Goal: Task Accomplishment & Management: Complete application form

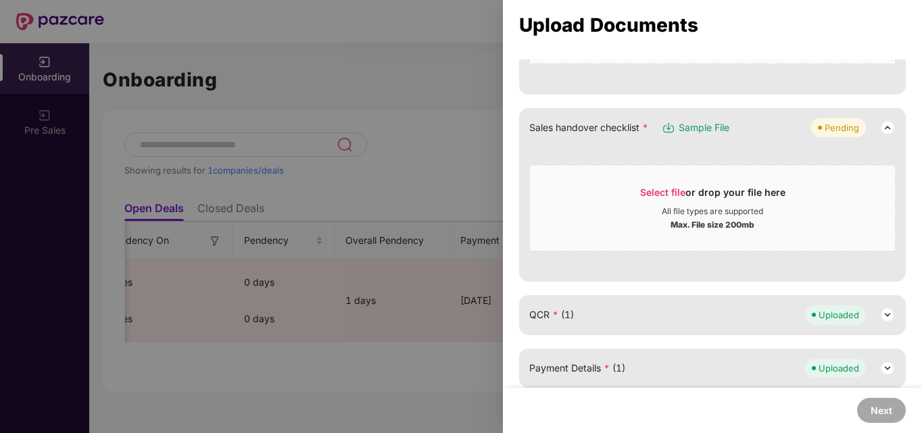
scroll to position [339, 0]
click at [707, 209] on div "All file types are supported" at bounding box center [712, 211] width 101 height 11
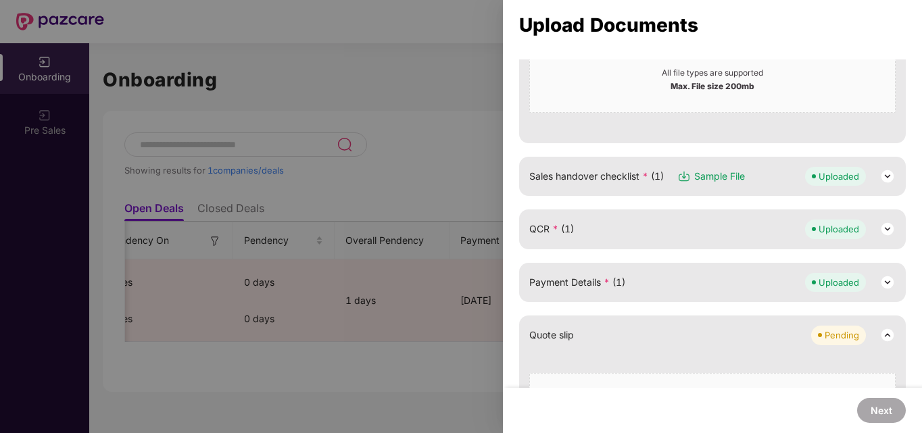
scroll to position [289, 0]
click at [732, 175] on span "Sample File" at bounding box center [719, 176] width 51 height 15
click at [883, 170] on img at bounding box center [888, 176] width 16 height 16
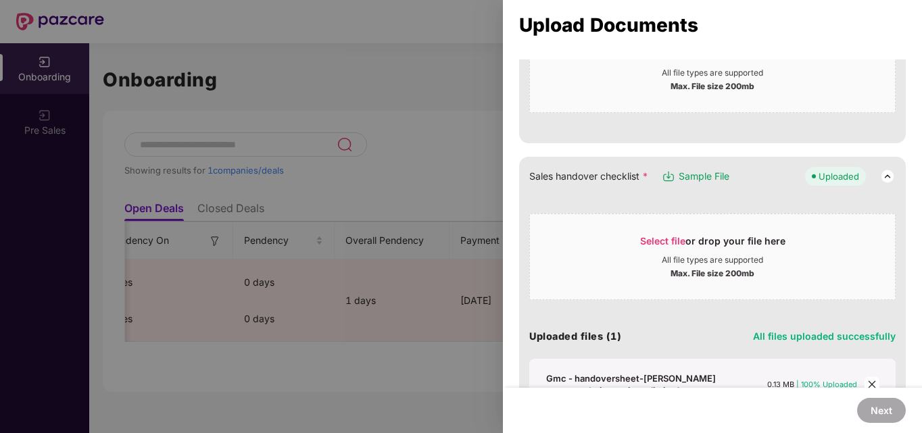
scroll to position [379, 0]
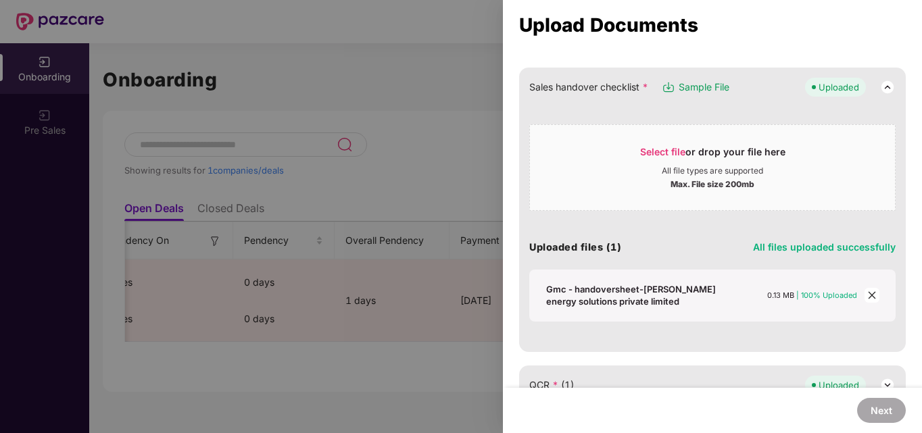
click at [869, 298] on icon "close" at bounding box center [871, 295] width 9 height 9
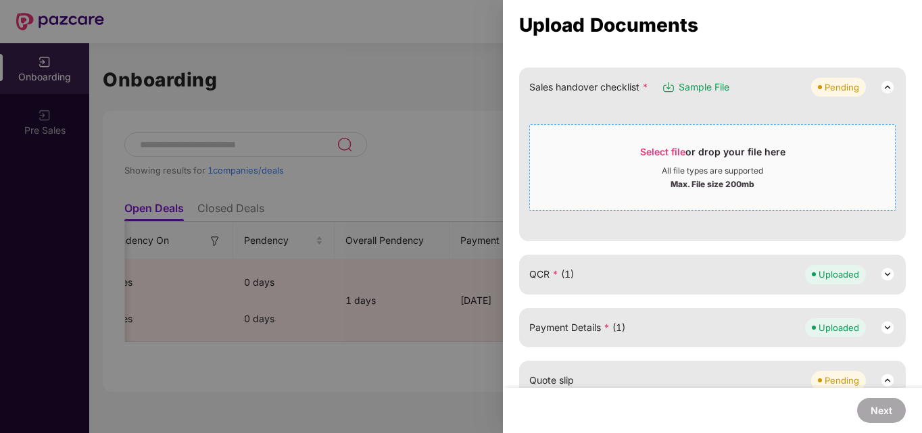
click at [690, 128] on div "Select file or drop your file here All file types are supported Max. File size …" at bounding box center [712, 167] width 366 height 87
click at [638, 188] on div "Max. File size 200mb" at bounding box center [712, 183] width 365 height 14
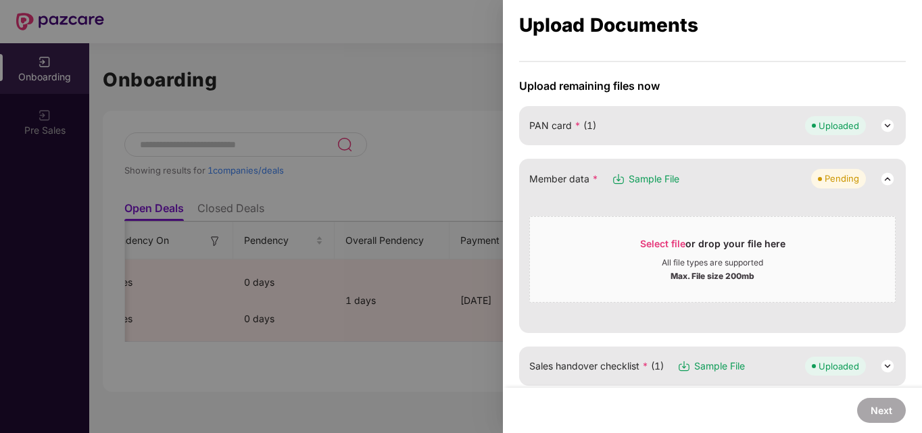
scroll to position [96, 0]
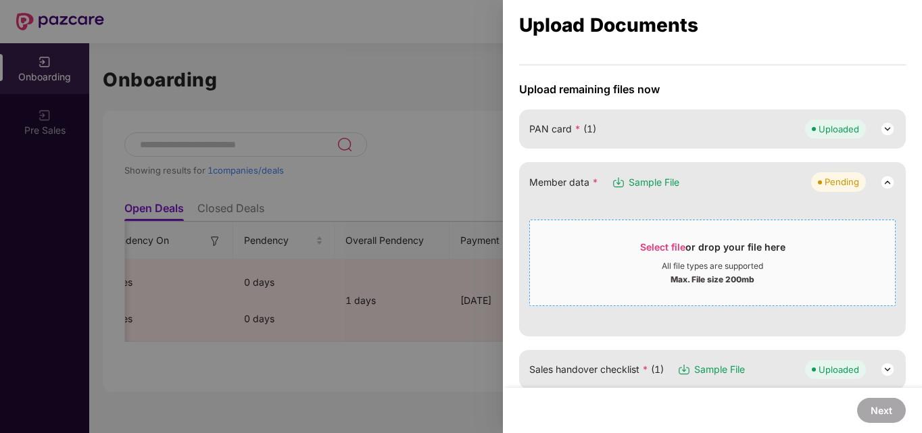
click at [606, 273] on div "Max. File size 200mb" at bounding box center [712, 279] width 365 height 14
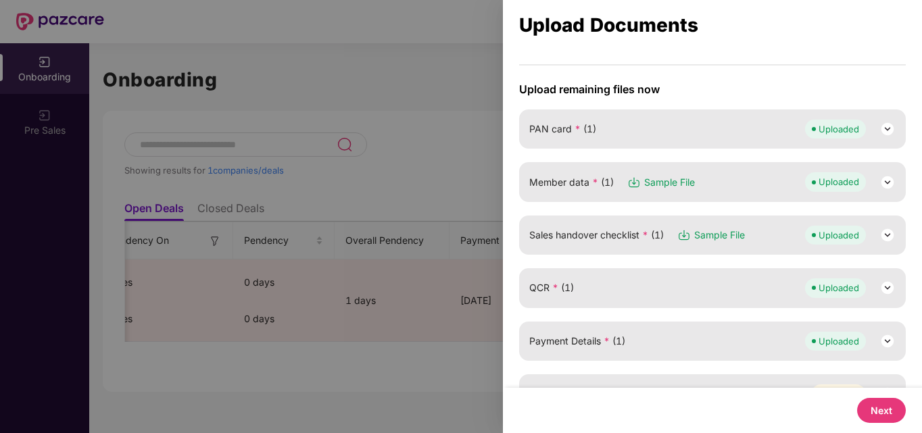
click at [893, 233] on div "Sales handover checklist * (1) Sample File Uploaded" at bounding box center [712, 235] width 387 height 39
click at [891, 233] on img at bounding box center [888, 235] width 16 height 16
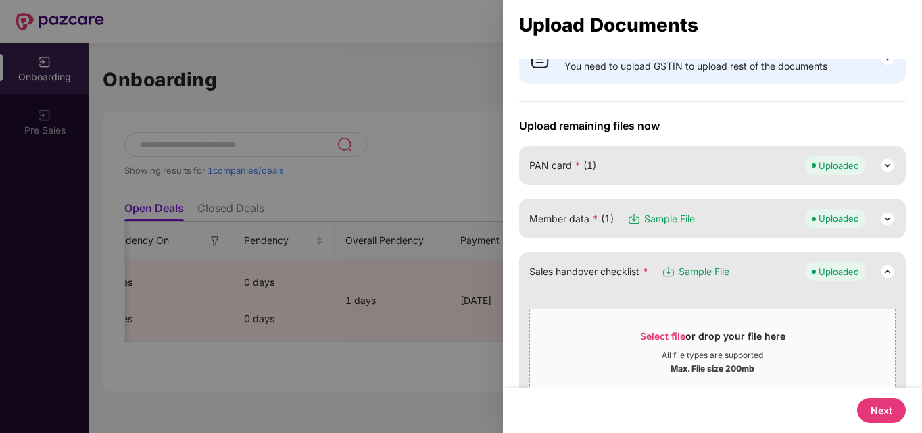
scroll to position [0, 0]
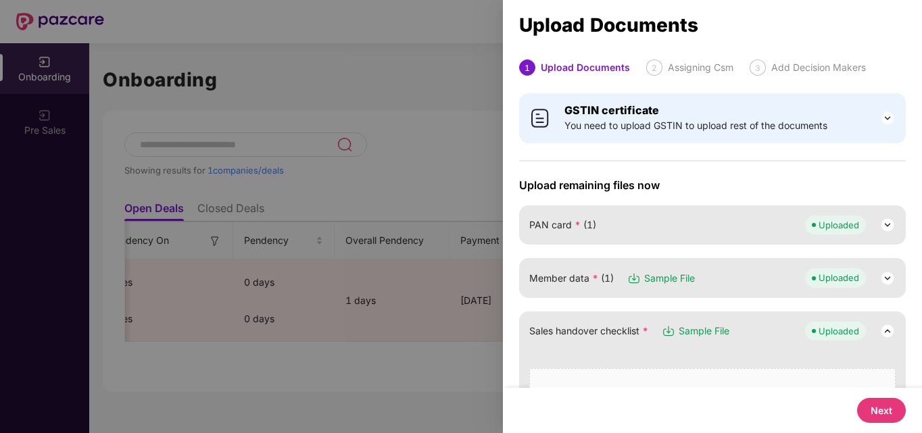
click at [719, 220] on div "PAN card * (1) Uploaded" at bounding box center [712, 225] width 366 height 19
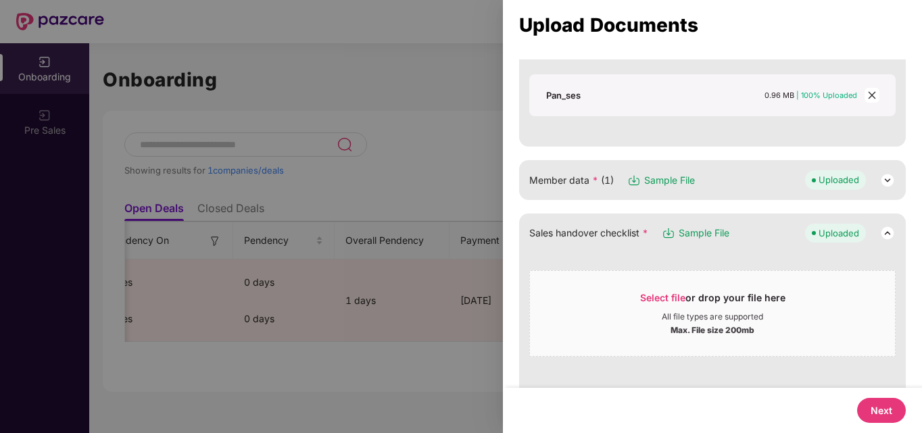
scroll to position [335, 0]
click at [895, 181] on div "Member data * (1) Sample File Uploaded" at bounding box center [712, 177] width 387 height 39
click at [890, 179] on img at bounding box center [888, 178] width 16 height 16
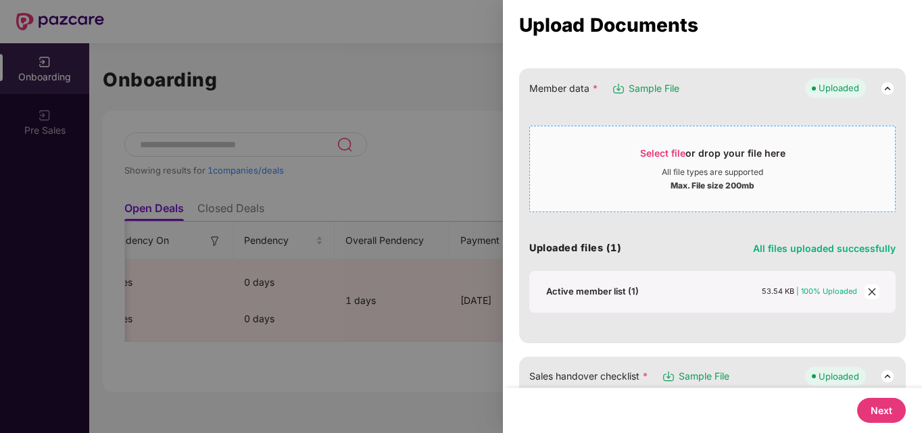
scroll to position [431, 0]
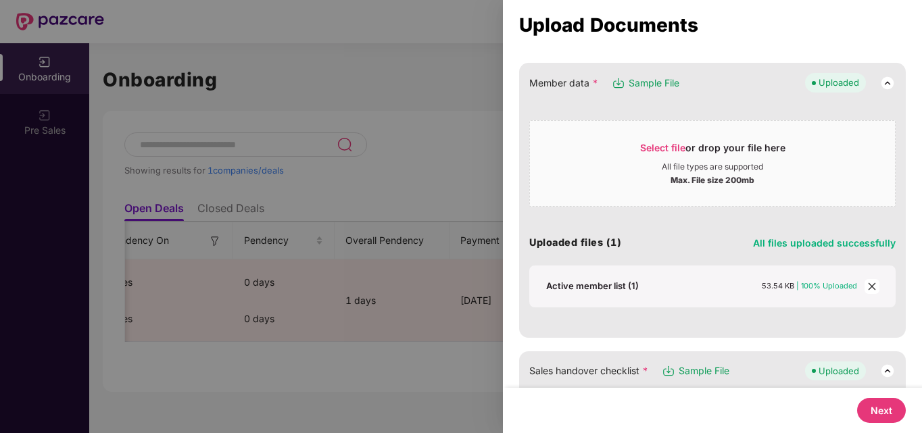
click at [865, 291] on span "close" at bounding box center [872, 286] width 15 height 15
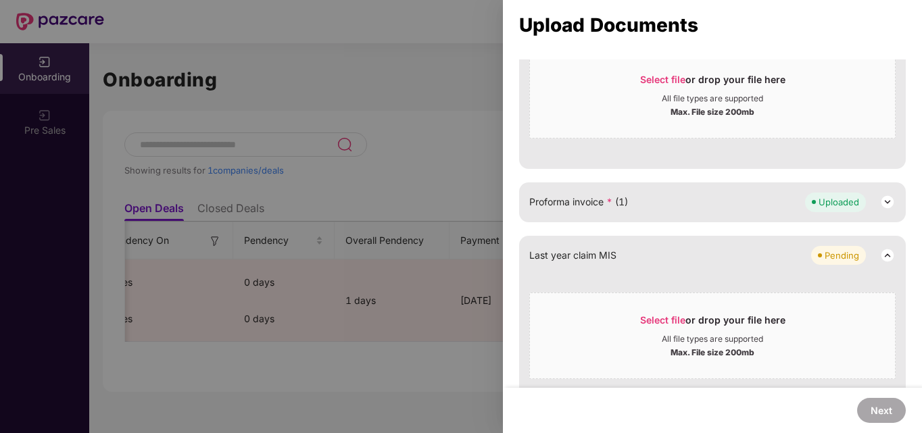
scroll to position [1051, 0]
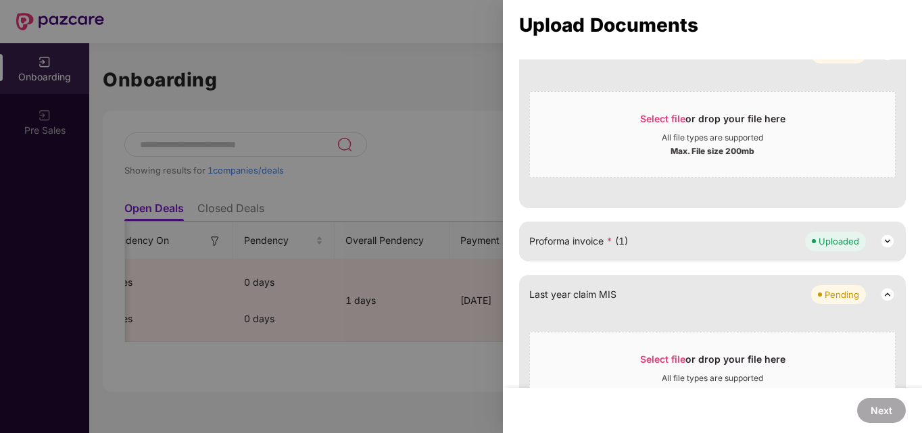
click at [885, 242] on img at bounding box center [888, 241] width 16 height 16
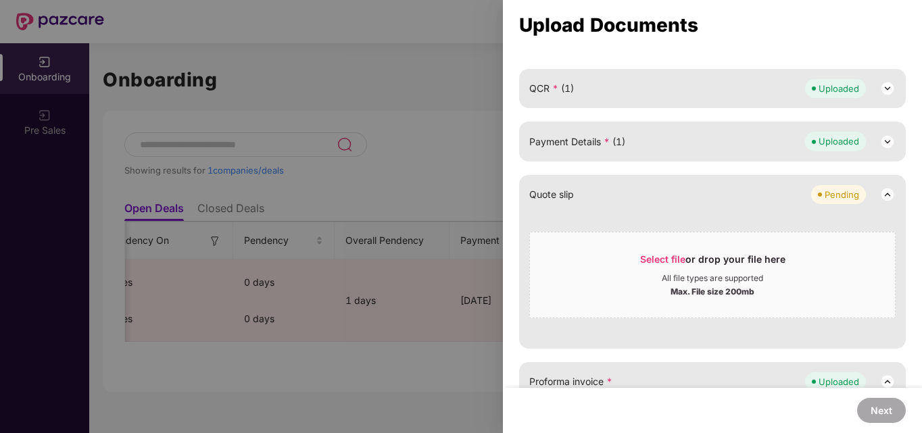
scroll to position [896, 0]
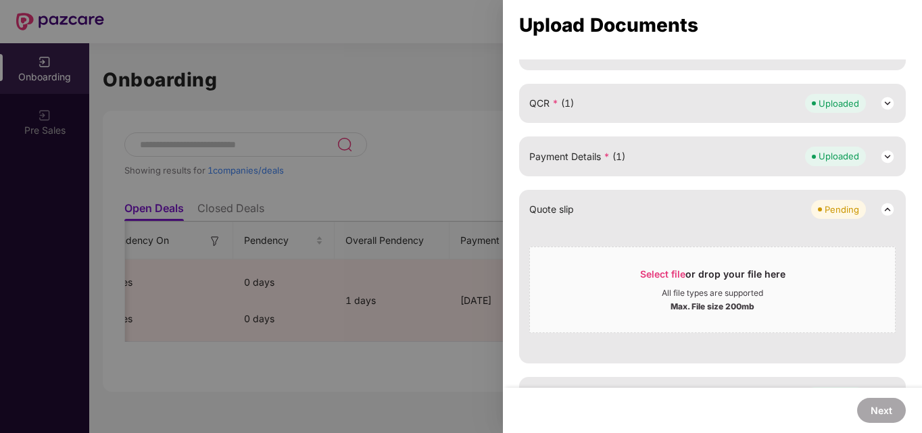
click at [880, 158] on img at bounding box center [888, 157] width 16 height 16
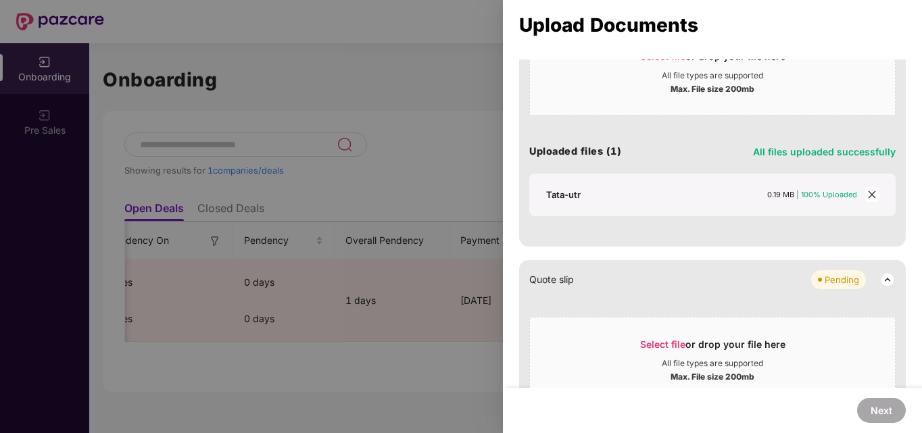
scroll to position [1061, 0]
click at [571, 193] on div "Tata-utr" at bounding box center [563, 194] width 34 height 12
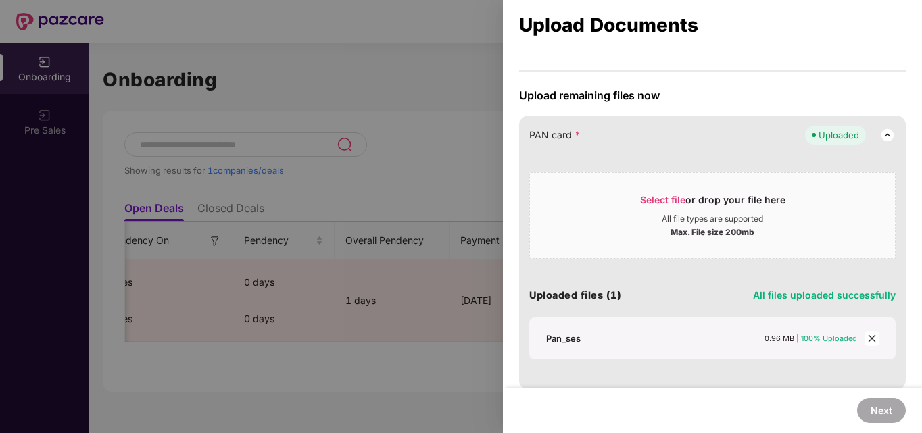
scroll to position [0, 0]
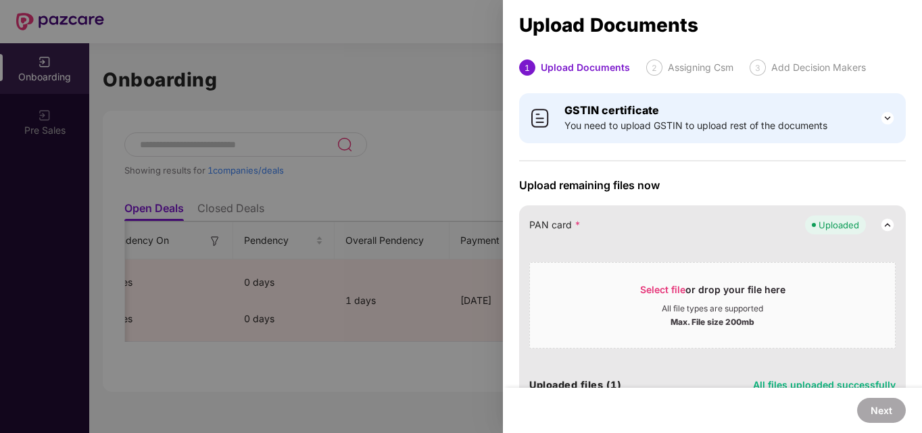
click at [435, 158] on div at bounding box center [461, 216] width 922 height 433
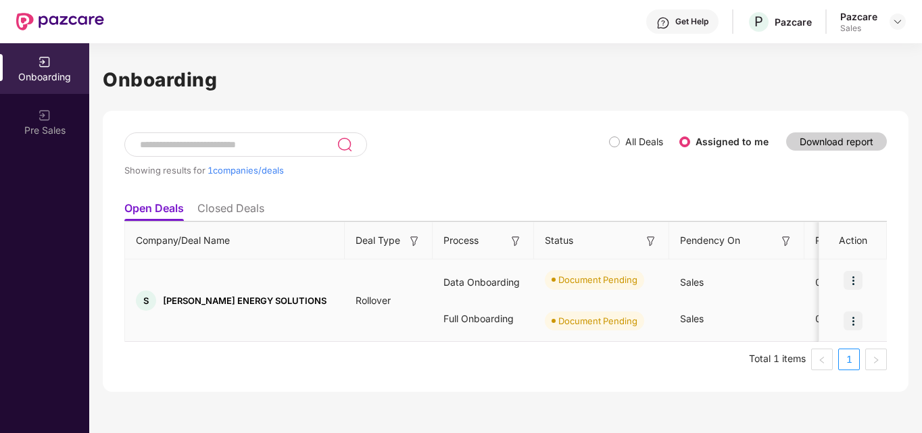
click at [862, 274] on img at bounding box center [853, 280] width 19 height 19
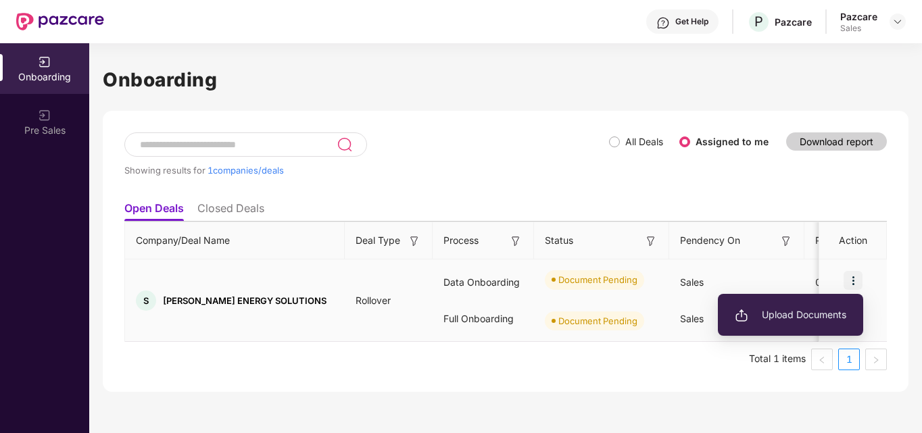
click at [832, 307] on li "Upload Documents" at bounding box center [790, 315] width 145 height 28
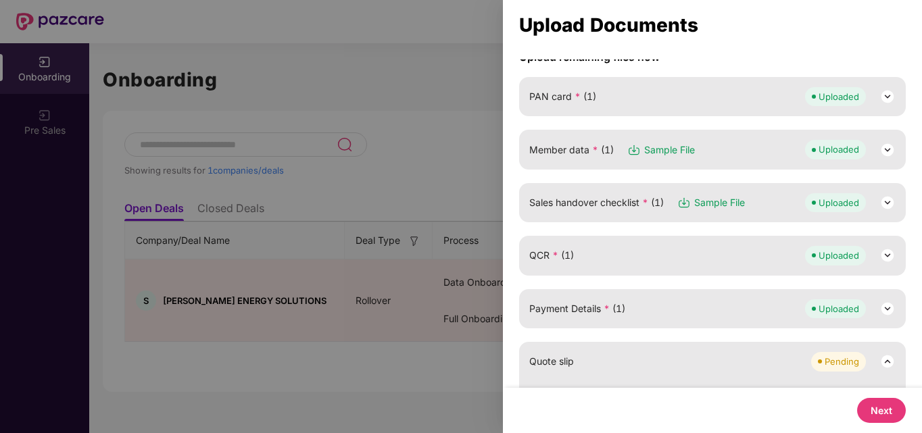
scroll to position [128, 0]
click at [886, 150] on img at bounding box center [888, 151] width 16 height 16
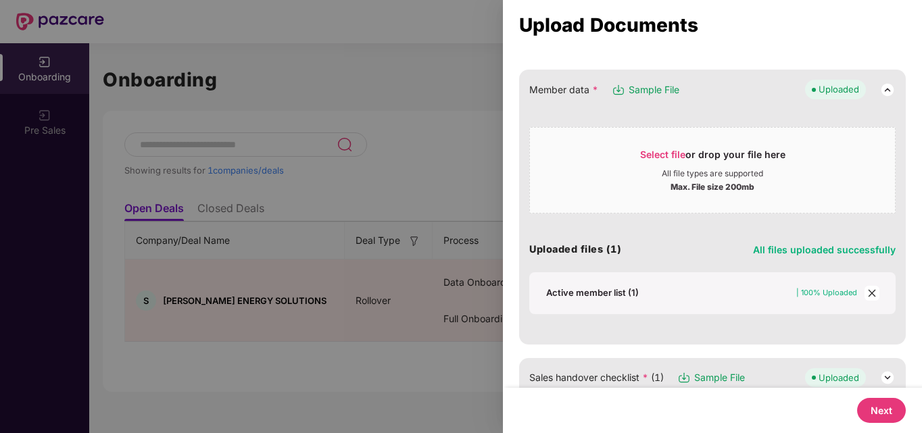
scroll to position [184, 0]
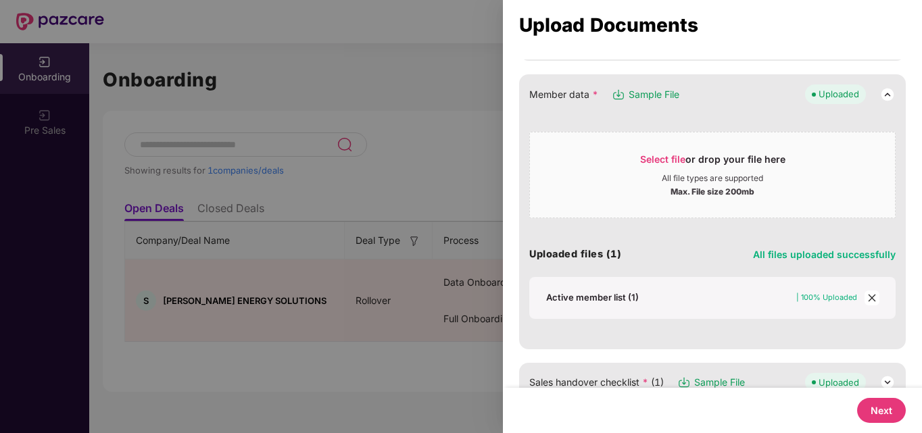
click at [872, 296] on icon "close" at bounding box center [871, 297] width 9 height 9
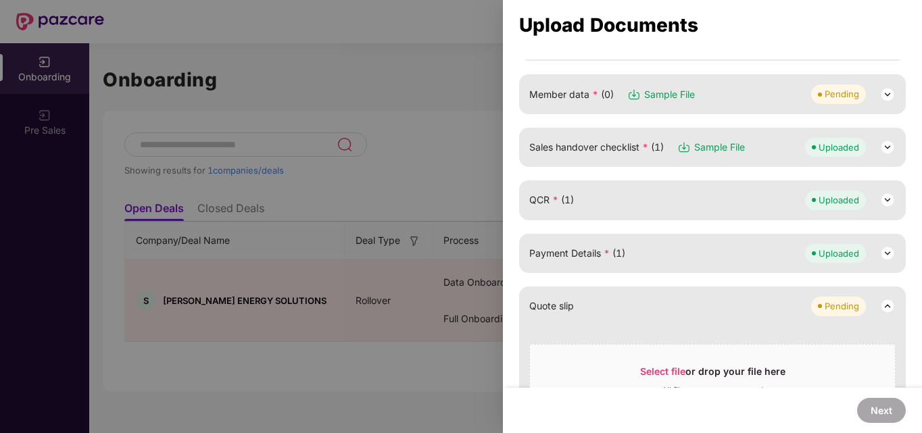
scroll to position [170, 0]
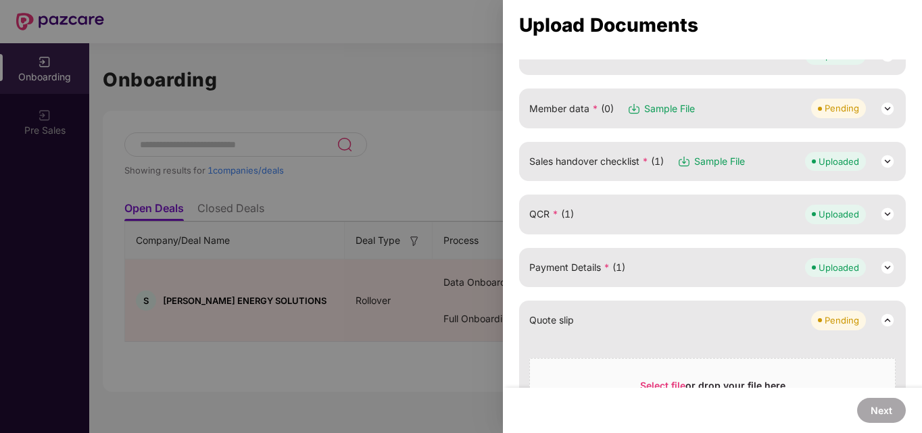
click at [887, 106] on img at bounding box center [888, 109] width 16 height 16
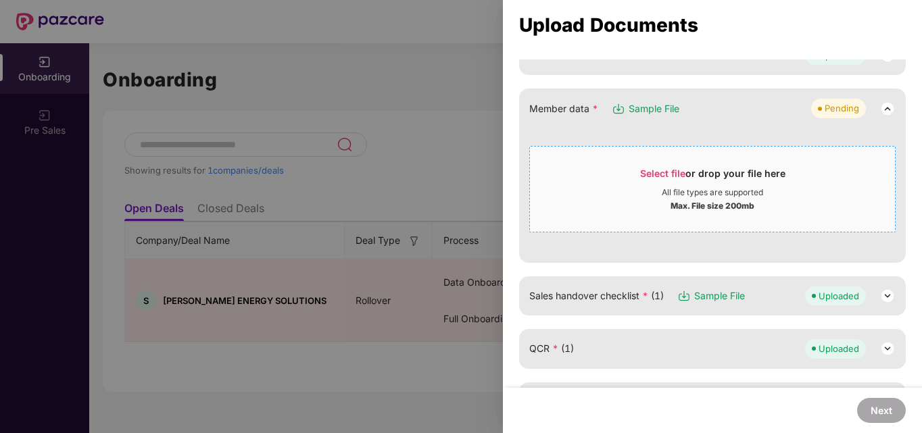
click at [705, 185] on div "Select file or drop your file here" at bounding box center [712, 177] width 145 height 20
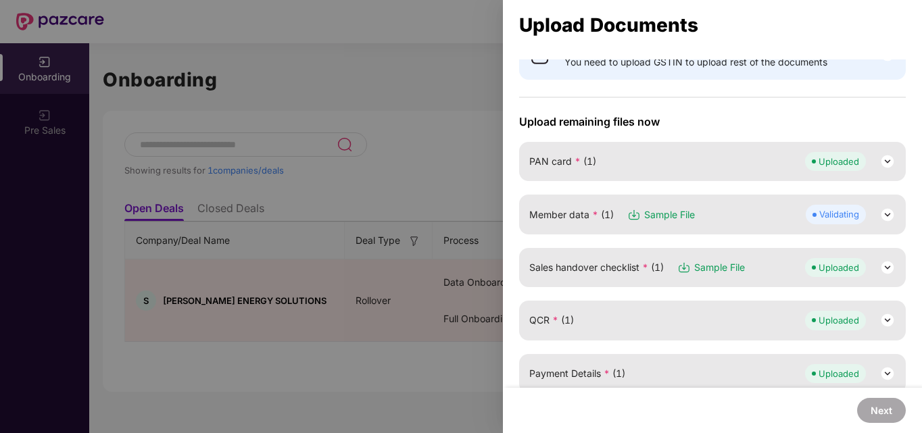
scroll to position [63, 0]
click at [878, 405] on button "Next" at bounding box center [881, 410] width 49 height 25
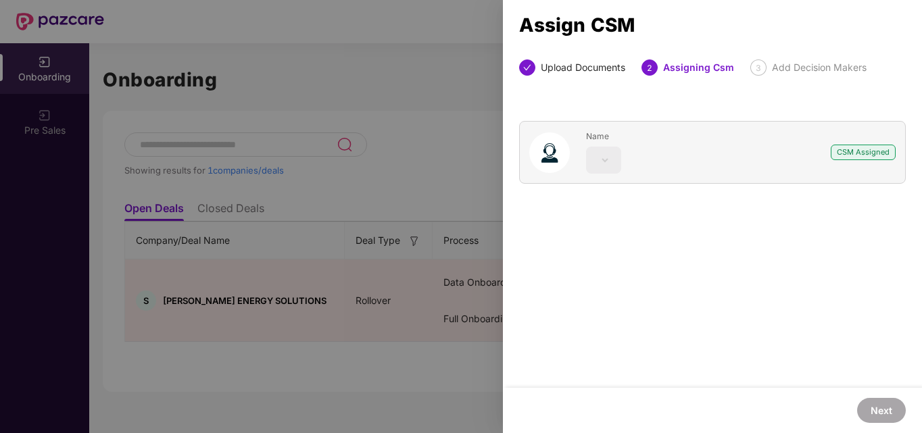
scroll to position [0, 0]
click at [373, 140] on div at bounding box center [461, 216] width 922 height 433
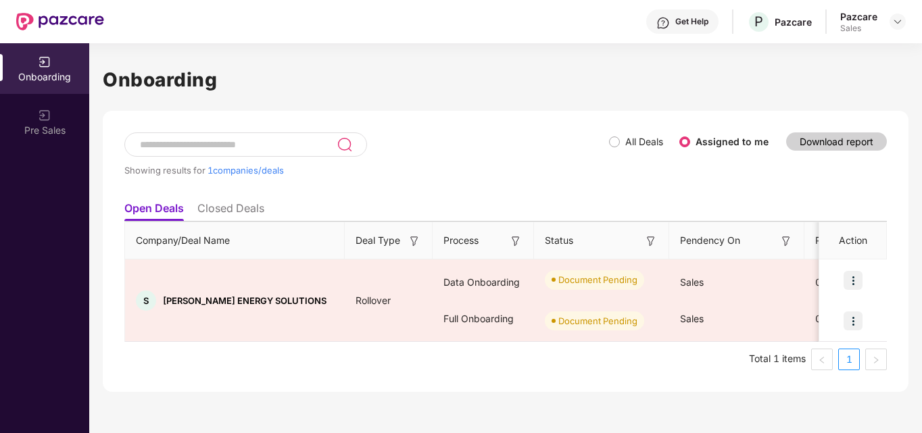
click at [373, 140] on div "Showing results for 1 companies/deals" at bounding box center [366, 164] width 485 height 62
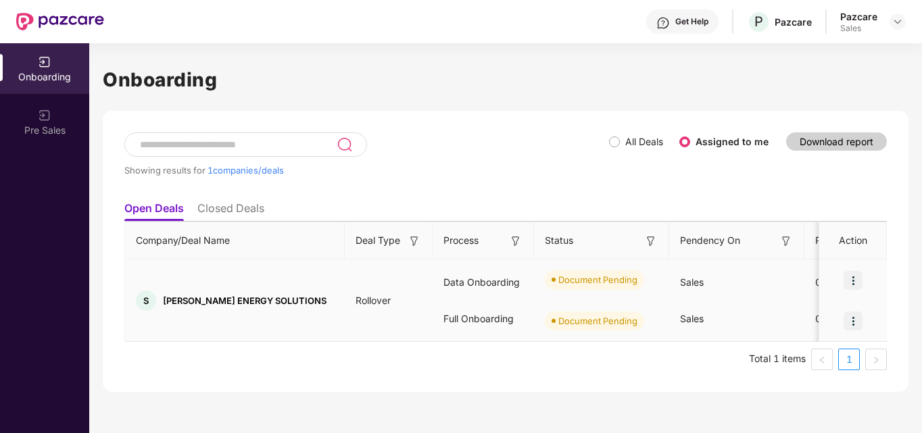
click at [854, 320] on img at bounding box center [853, 321] width 19 height 19
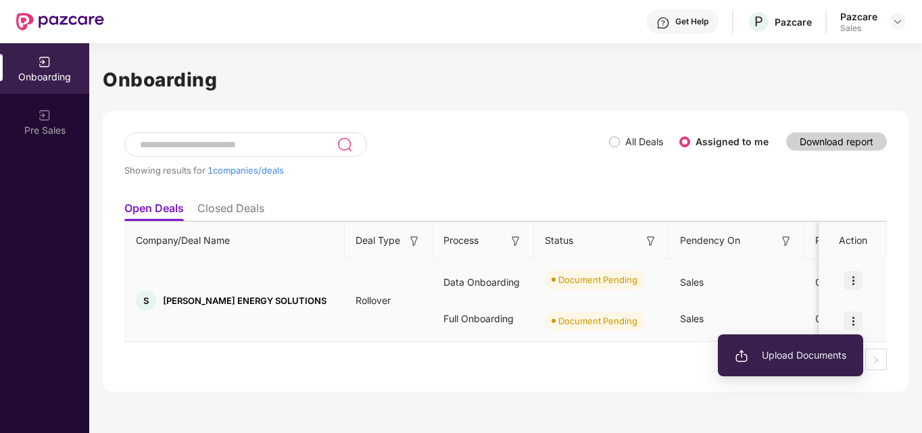
click at [809, 349] on span "Upload Documents" at bounding box center [791, 355] width 112 height 15
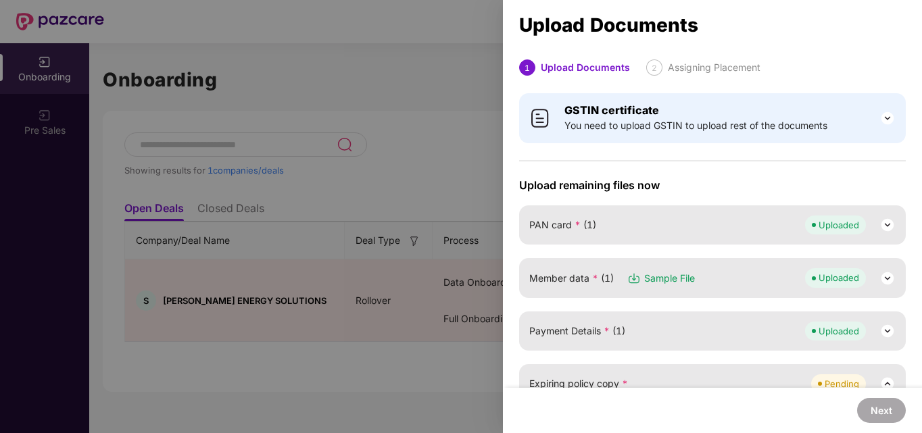
scroll to position [159, 0]
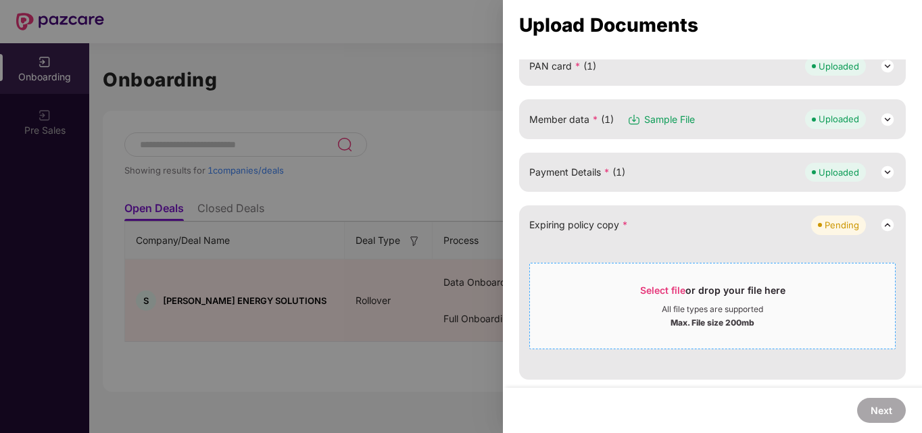
click at [690, 300] on div "Select file or drop your file here" at bounding box center [712, 294] width 145 height 20
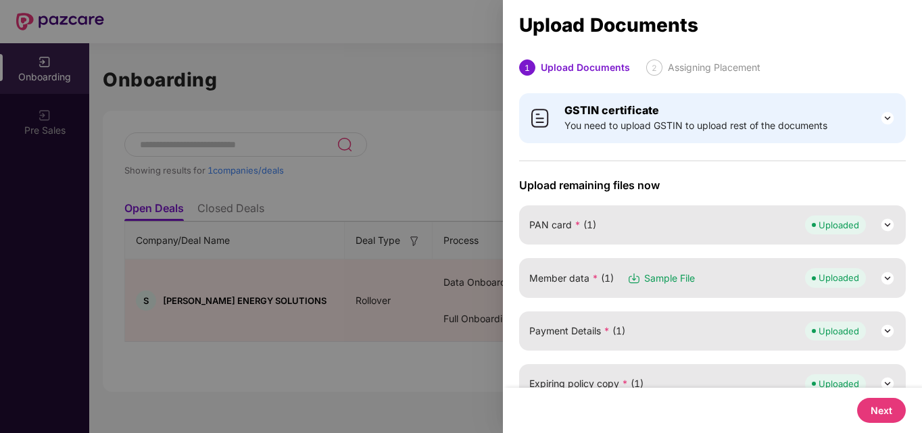
scroll to position [0, 1]
click at [863, 406] on button "Next" at bounding box center [881, 410] width 49 height 25
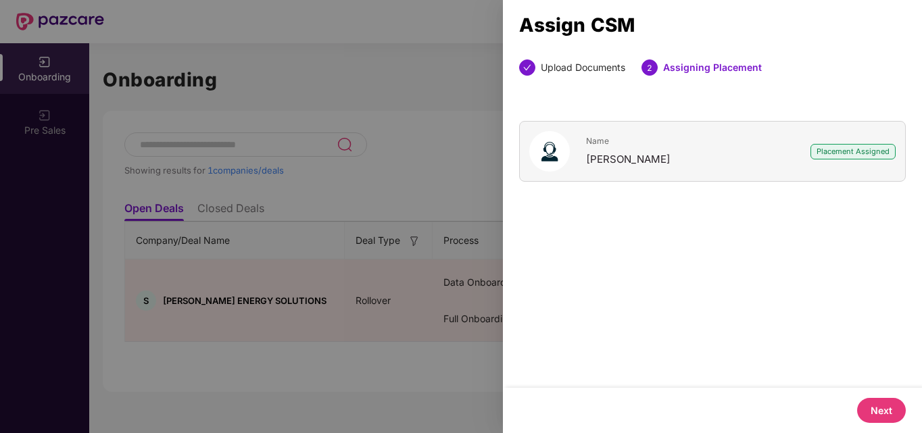
click at [870, 408] on button "Next" at bounding box center [881, 410] width 49 height 25
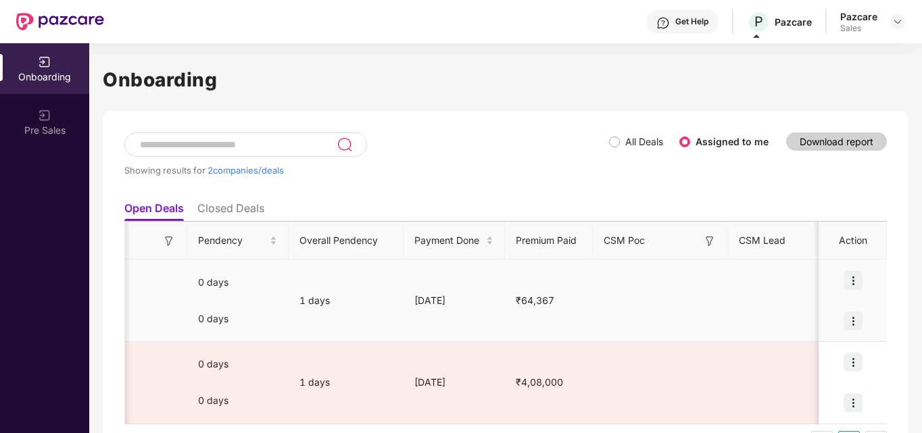
scroll to position [41, 0]
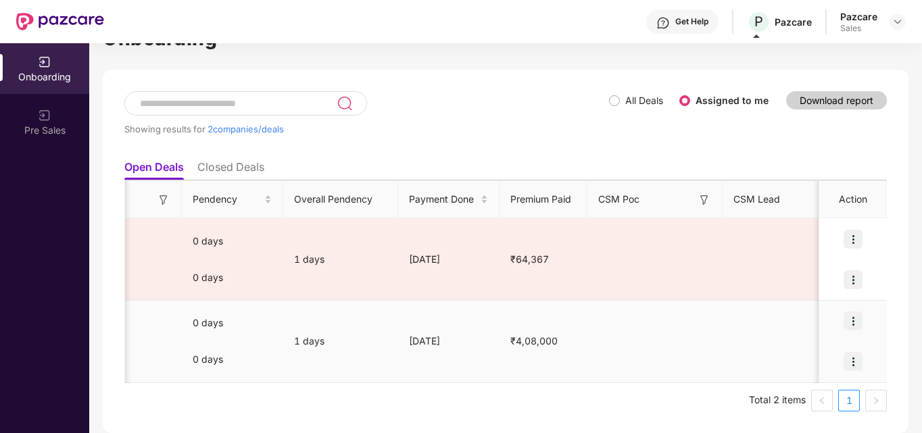
click at [857, 323] on img at bounding box center [853, 321] width 19 height 19
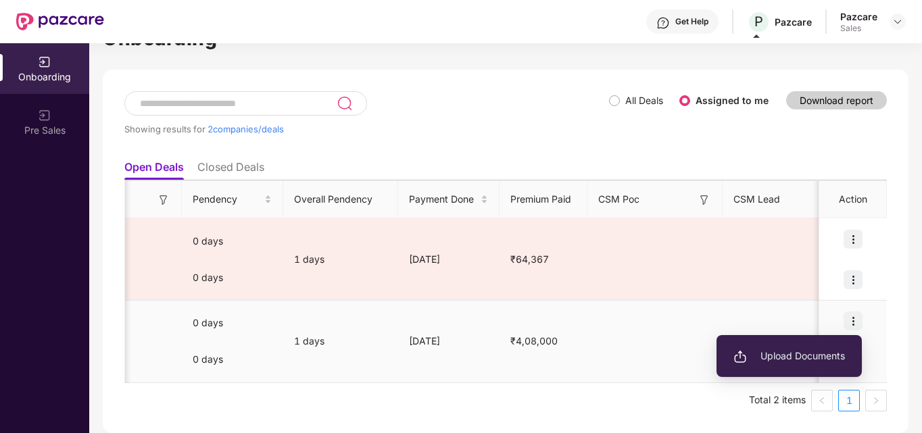
click at [818, 356] on span "Upload Documents" at bounding box center [790, 356] width 112 height 15
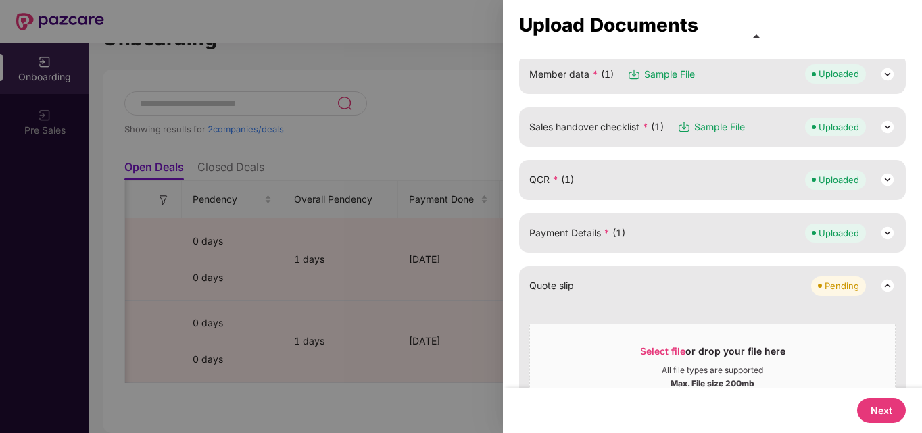
scroll to position [0, 0]
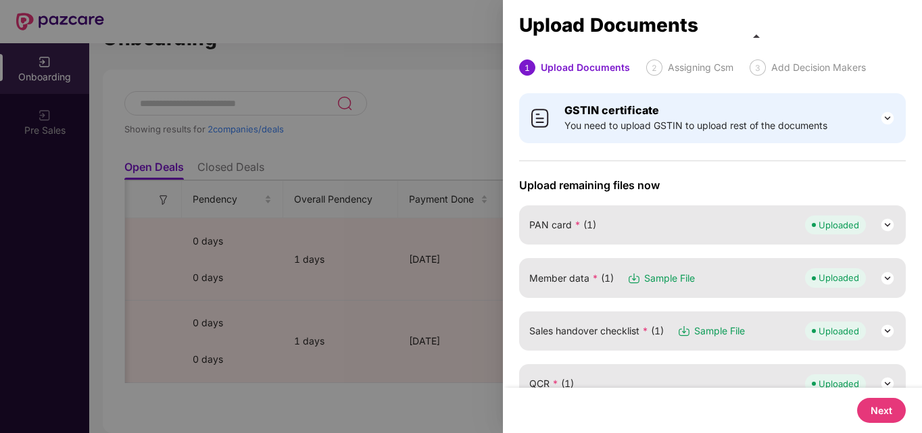
click at [892, 419] on button "Next" at bounding box center [881, 410] width 49 height 25
select select "**********"
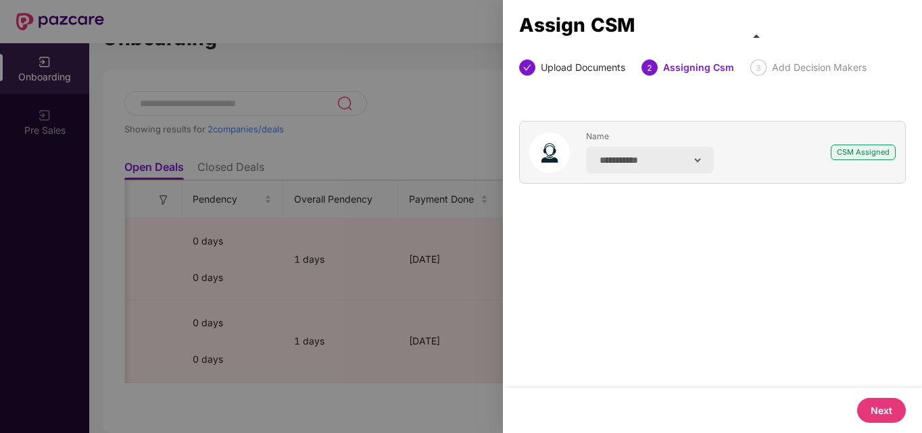
click at [886, 412] on button "Next" at bounding box center [881, 410] width 49 height 25
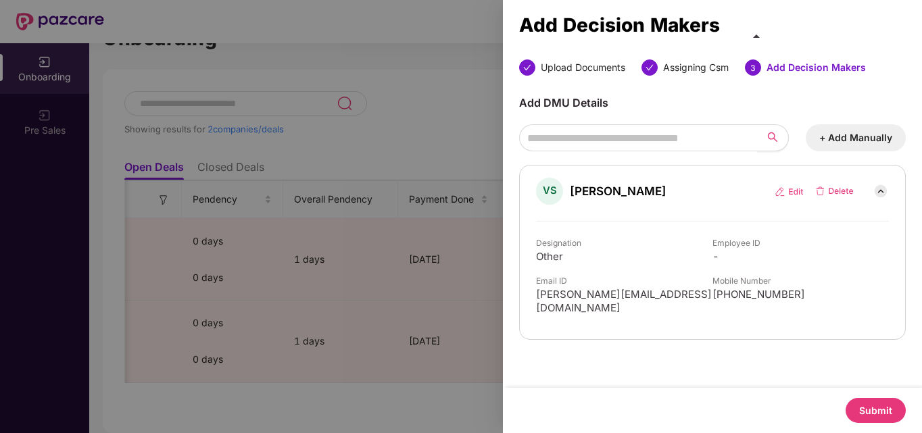
click at [839, 136] on button "+ Add Manually" at bounding box center [856, 137] width 100 height 27
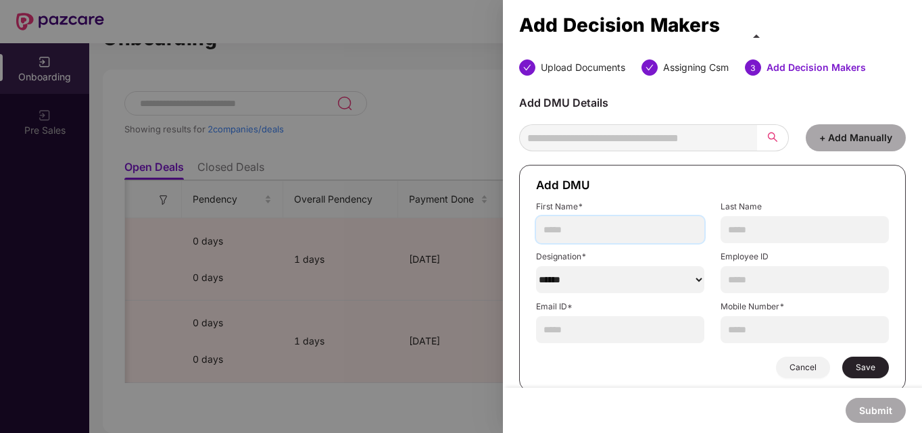
click at [615, 239] on input "text" at bounding box center [620, 229] width 168 height 27
type input "******"
click at [757, 227] on input "text" at bounding box center [805, 229] width 168 height 27
click at [725, 233] on input "*******" at bounding box center [805, 229] width 168 height 27
type input "********"
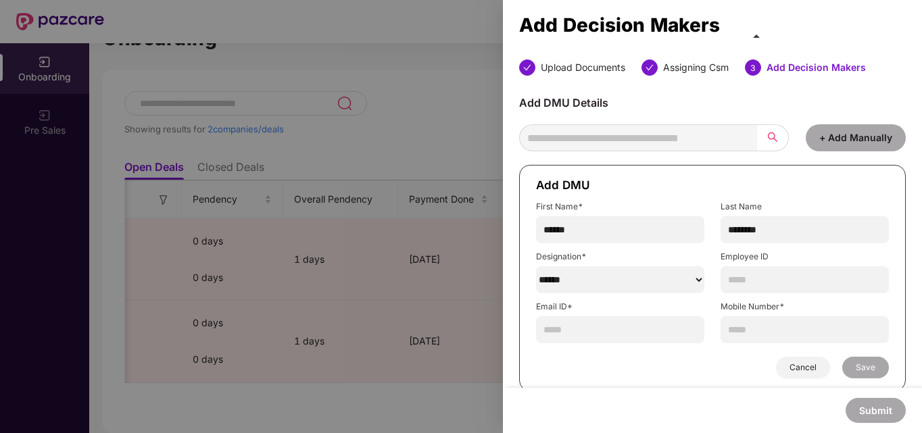
click at [610, 283] on select "******" at bounding box center [620, 279] width 168 height 27
select select "********"
click at [536, 266] on select "******" at bounding box center [620, 279] width 168 height 27
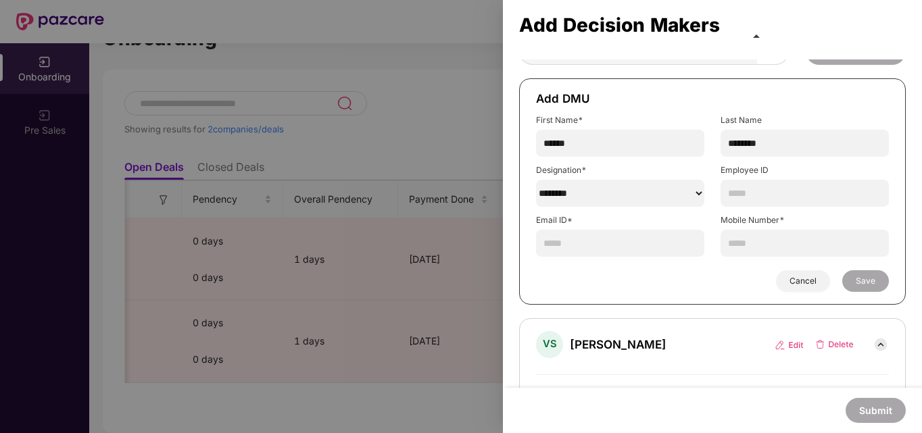
scroll to position [87, 0]
click at [753, 244] on input "text" at bounding box center [805, 242] width 168 height 27
type input "**********"
click at [602, 247] on input "text" at bounding box center [620, 242] width 168 height 27
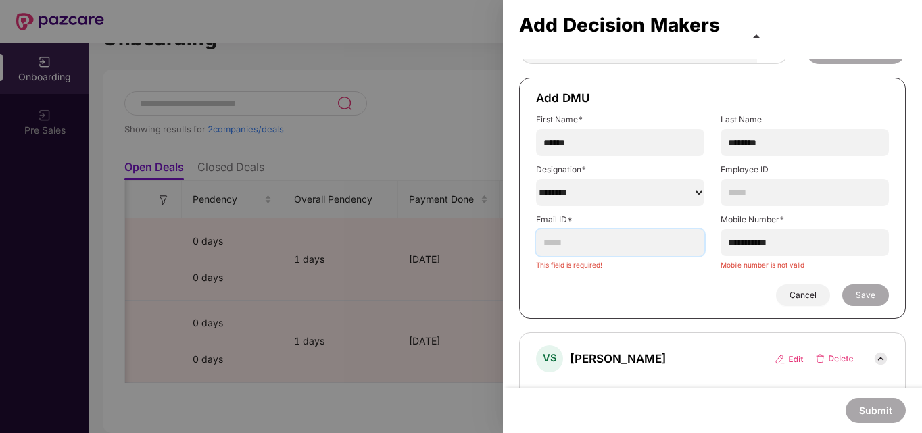
paste input "**********"
type input "**********"
click at [753, 285] on div "Cancel Save" at bounding box center [712, 296] width 353 height 22
click at [781, 244] on input "**********" at bounding box center [805, 242] width 168 height 27
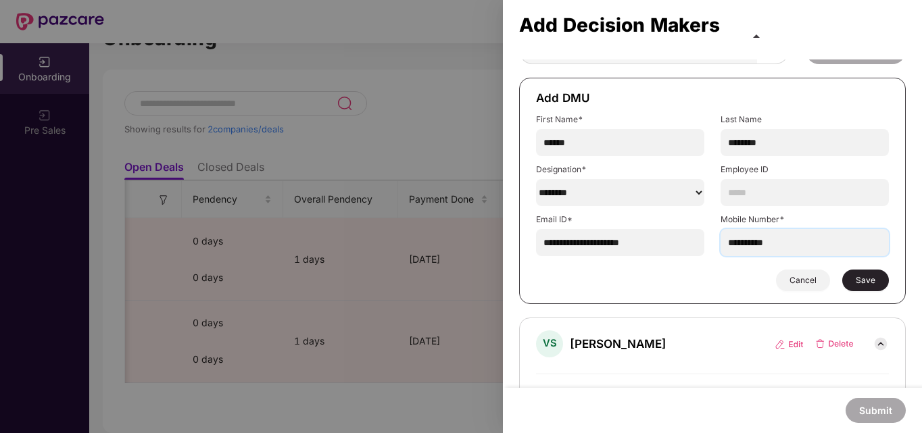
type input "**********"
click at [882, 284] on button "Save" at bounding box center [865, 281] width 47 height 22
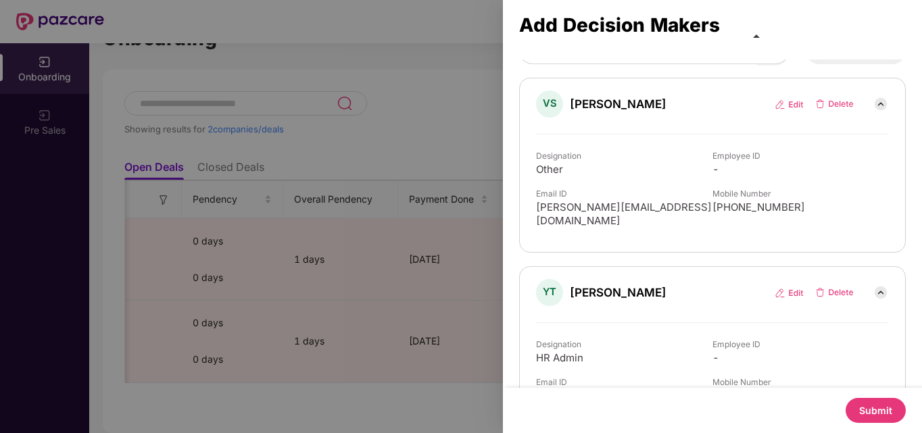
click at [882, 285] on img at bounding box center [881, 293] width 16 height 16
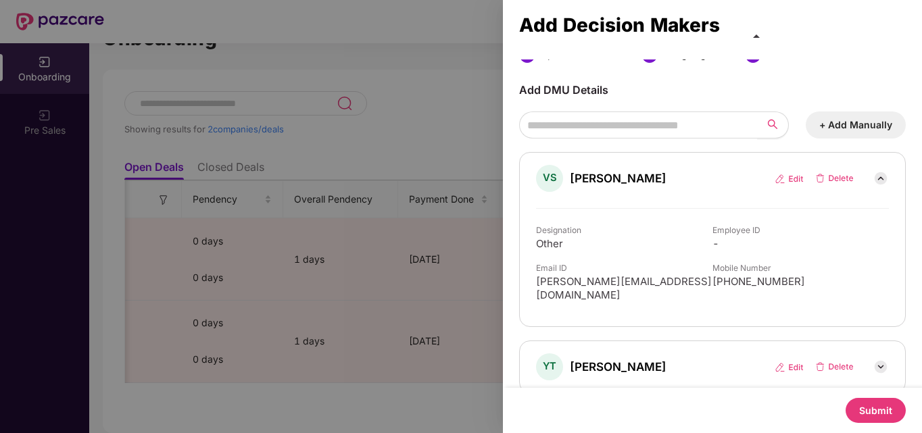
click at [880, 361] on img at bounding box center [881, 367] width 16 height 16
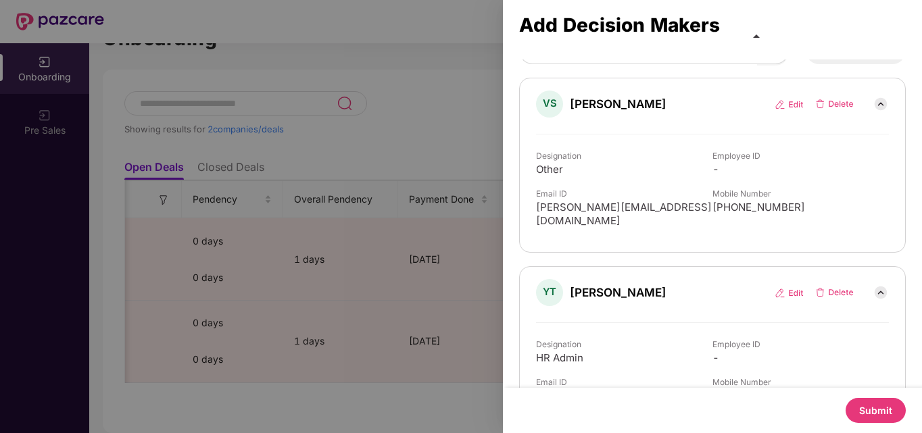
scroll to position [122, 0]
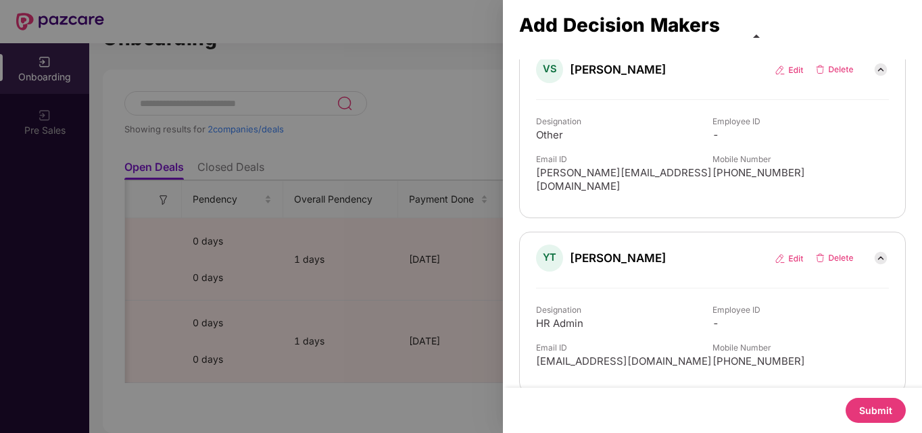
click at [884, 412] on button "Submit" at bounding box center [876, 410] width 60 height 25
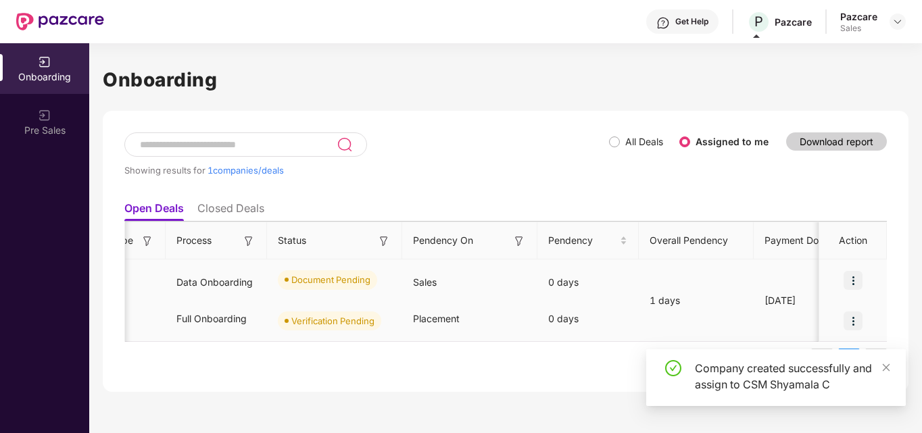
scroll to position [0, 281]
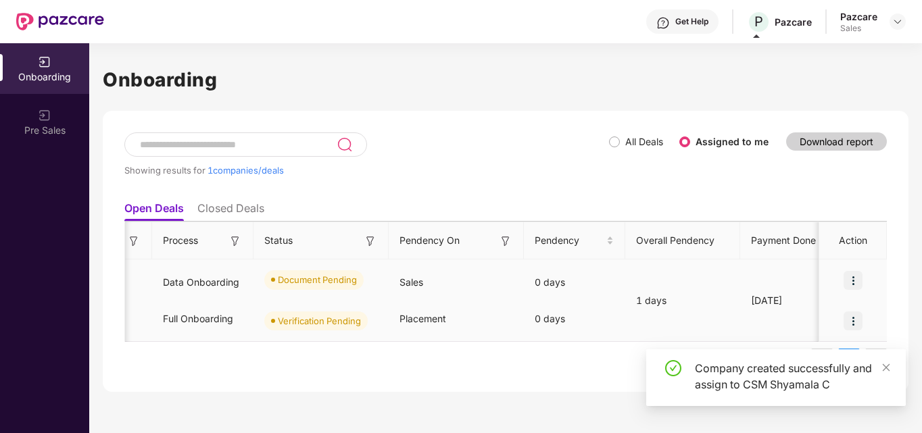
click at [853, 284] on img at bounding box center [853, 280] width 19 height 19
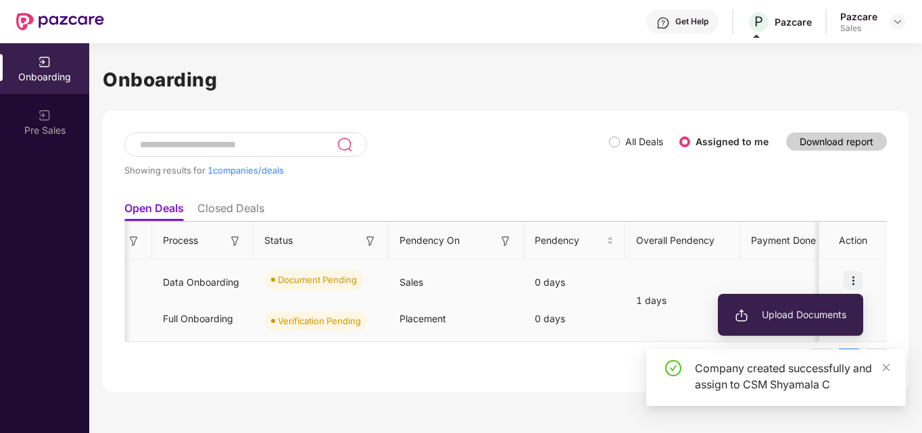
click at [802, 305] on li "Upload Documents" at bounding box center [790, 315] width 145 height 28
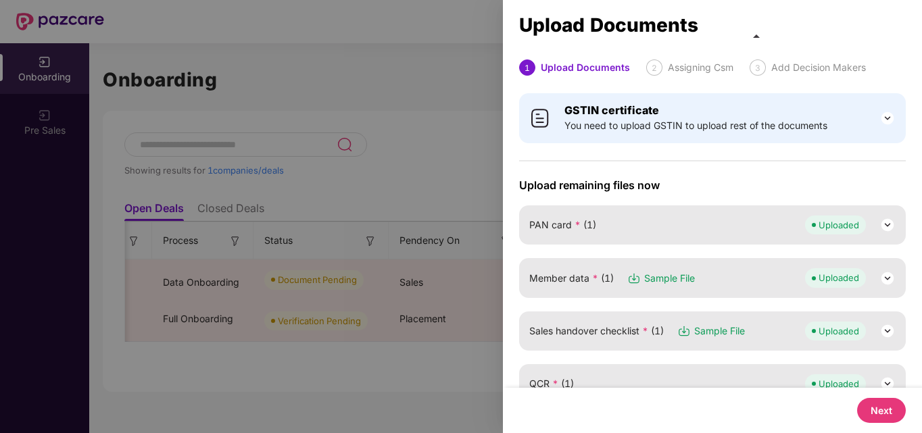
scroll to position [241, 0]
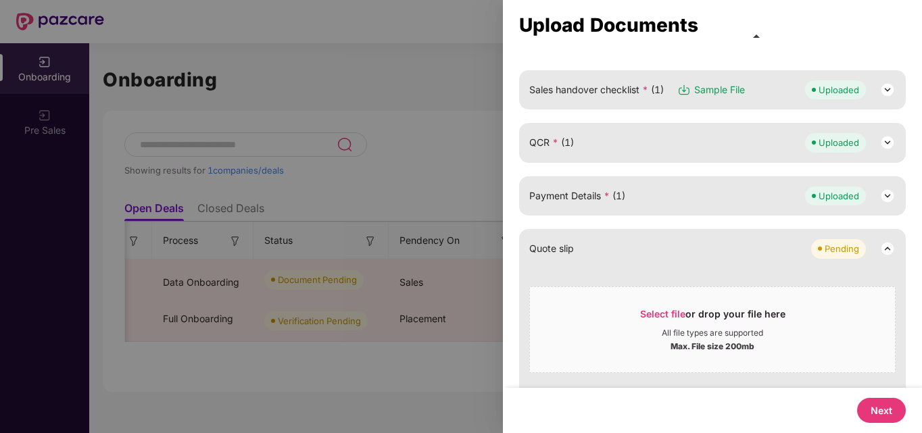
click at [882, 419] on button "Next" at bounding box center [881, 410] width 49 height 25
select select "**********"
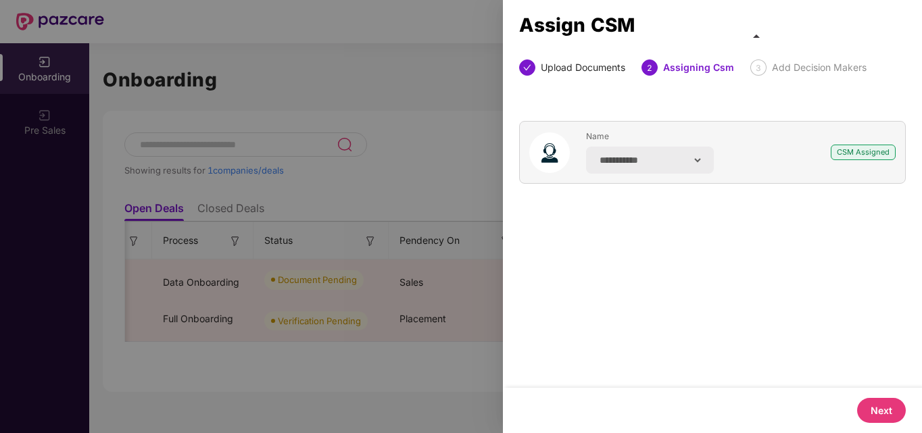
scroll to position [0, 0]
click at [886, 400] on button "Next" at bounding box center [881, 410] width 49 height 25
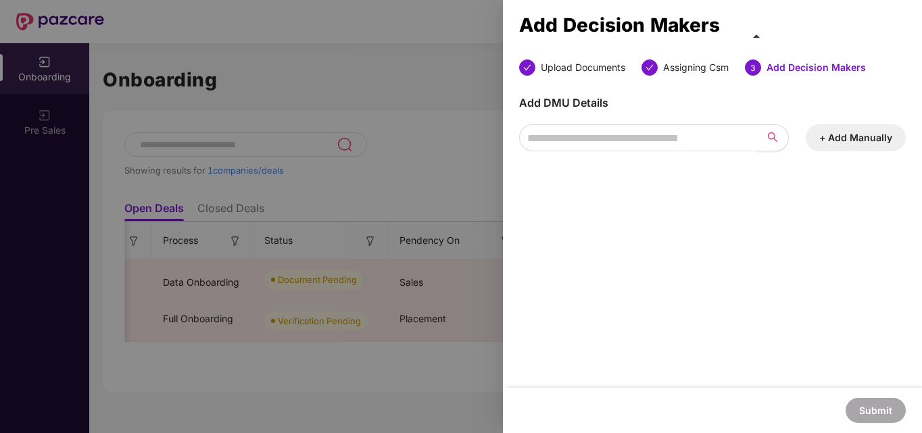
click at [863, 137] on button "+ Add Manually" at bounding box center [856, 137] width 100 height 27
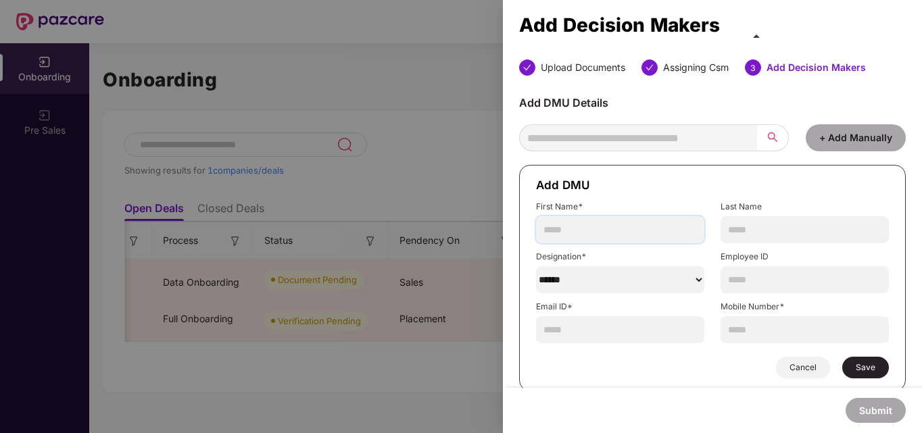
click at [594, 226] on input "text" at bounding box center [620, 229] width 168 height 27
type input "******"
click at [749, 232] on input "text" at bounding box center [805, 229] width 168 height 27
type input "*****"
click at [581, 287] on select "******" at bounding box center [620, 279] width 168 height 27
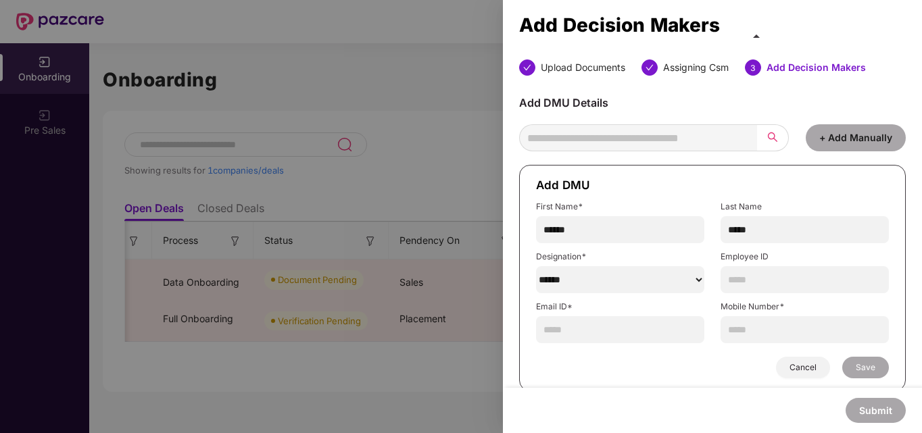
select select "**********"
click at [536, 266] on select "******" at bounding box center [620, 279] width 168 height 27
click at [790, 283] on input "text" at bounding box center [805, 279] width 168 height 27
click at [609, 331] on input "text" at bounding box center [620, 329] width 168 height 27
paste input "**********"
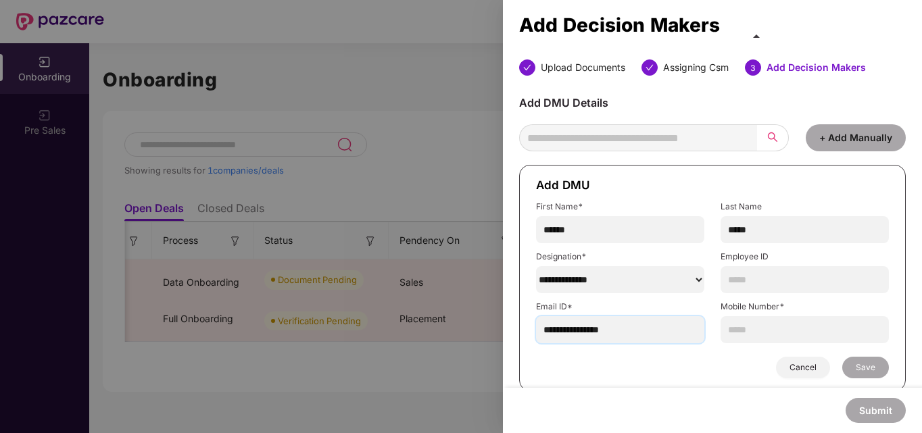
type input "**********"
click at [788, 337] on input "text" at bounding box center [805, 329] width 168 height 27
paste input "**********"
type input "**********"
paste input "**********"
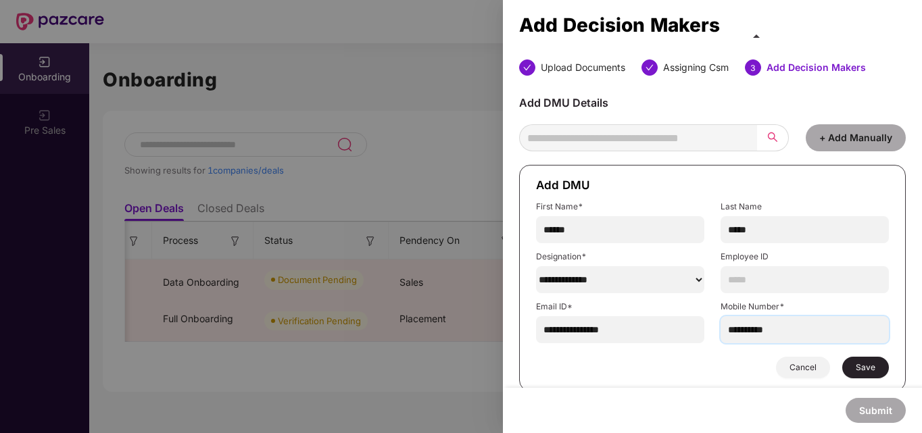
type input "**********"
click at [870, 366] on span "Save" at bounding box center [866, 367] width 20 height 11
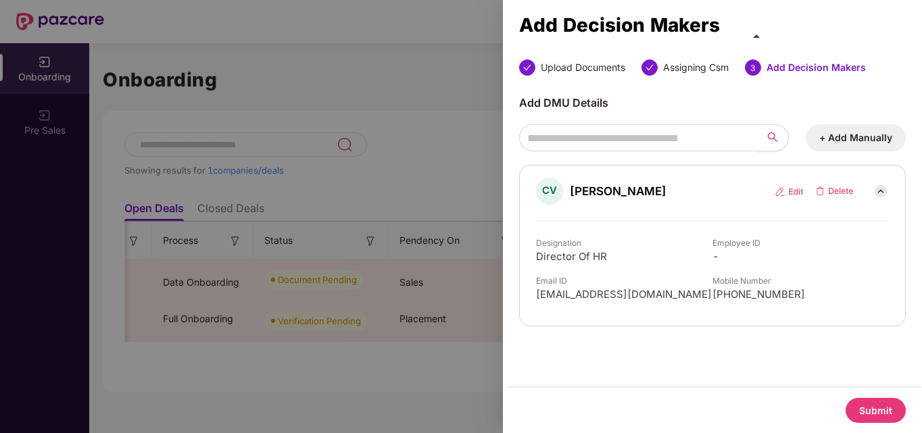
click at [867, 408] on button "Submit" at bounding box center [876, 410] width 60 height 25
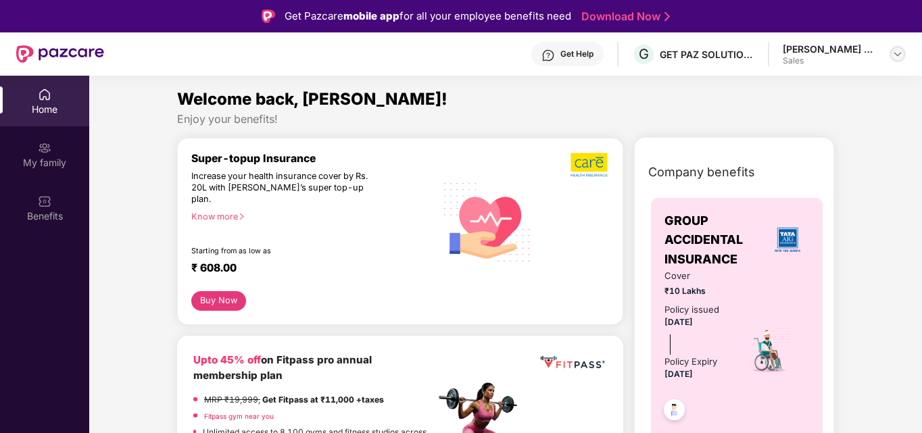
click at [898, 59] on img at bounding box center [897, 54] width 11 height 11
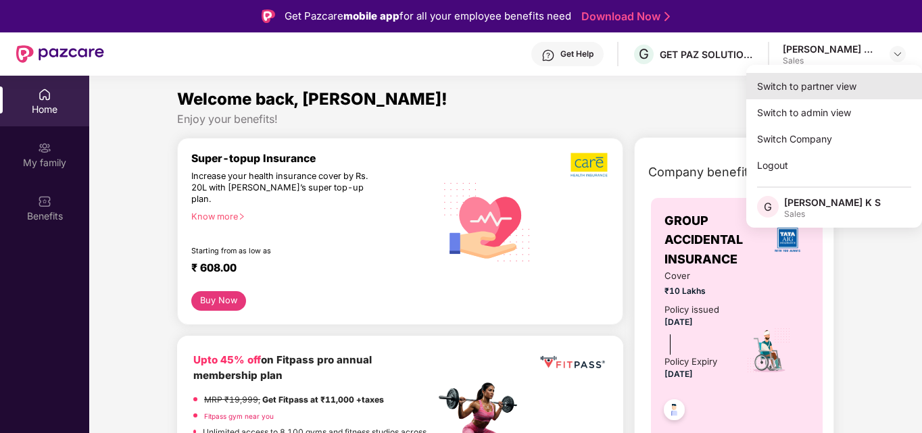
click at [844, 77] on div "Switch to partner view" at bounding box center [834, 86] width 176 height 26
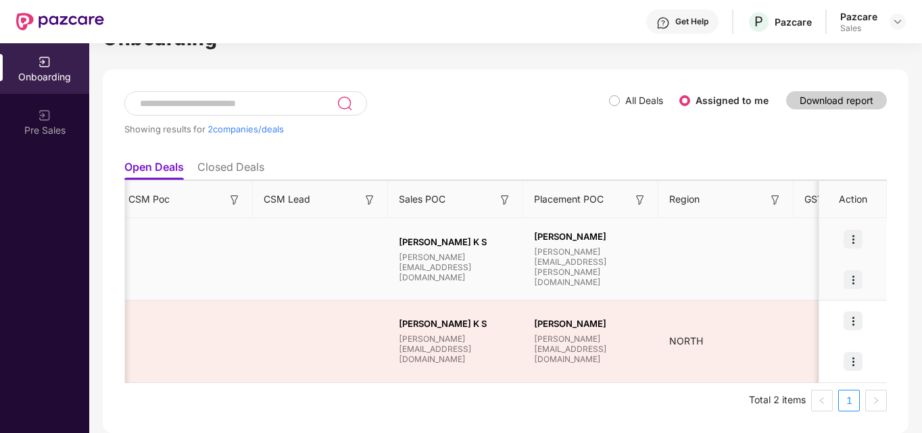
scroll to position [0, 1216]
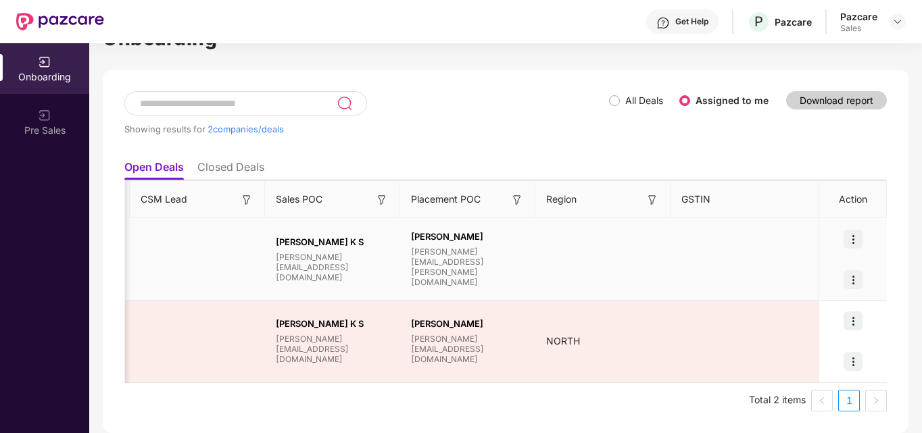
click at [858, 236] on img at bounding box center [853, 239] width 19 height 19
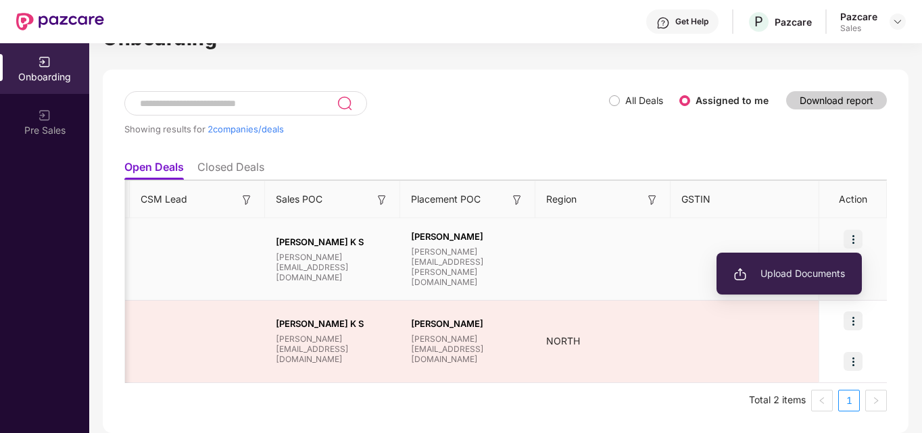
click at [821, 266] on li "Upload Documents" at bounding box center [789, 274] width 145 height 28
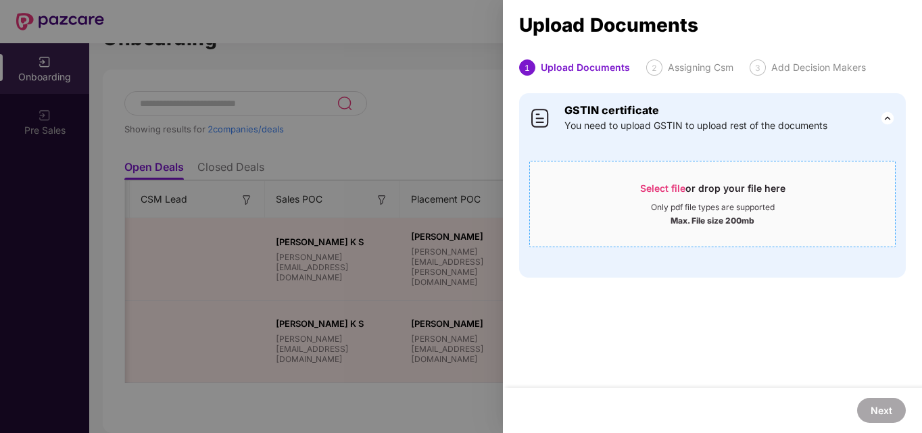
click at [696, 207] on div "Only pdf file types are supported" at bounding box center [713, 207] width 124 height 11
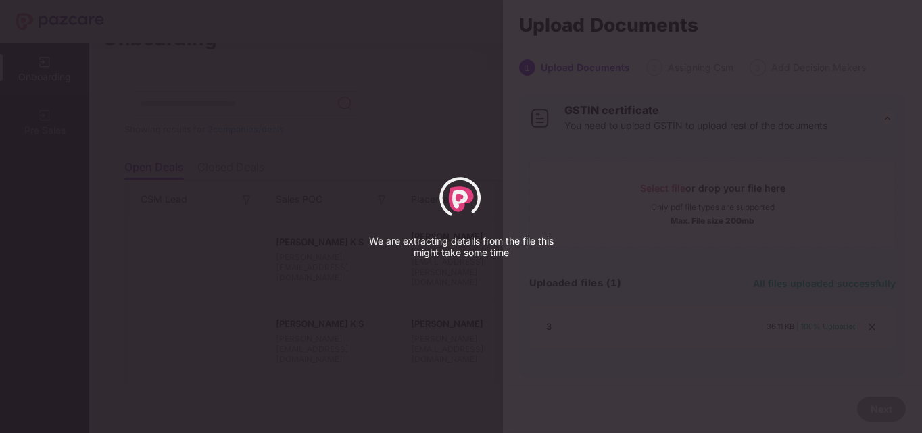
select select "*****"
select select "******"
select select "**********"
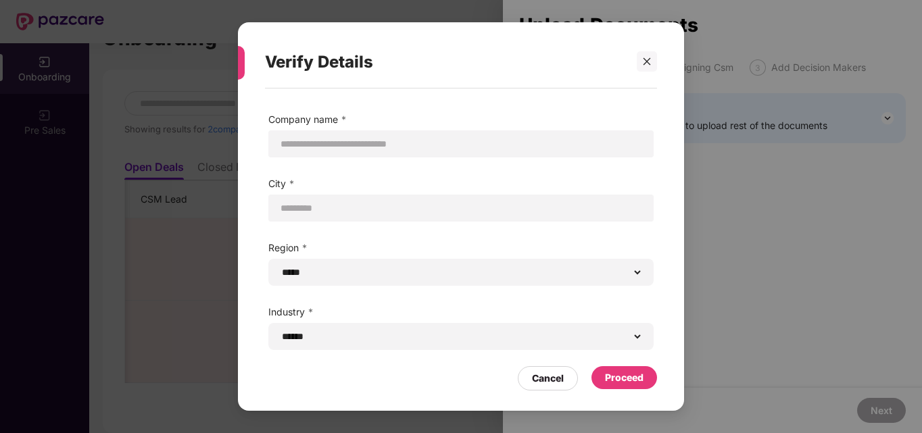
click at [622, 370] on div "Proceed" at bounding box center [625, 377] width 66 height 23
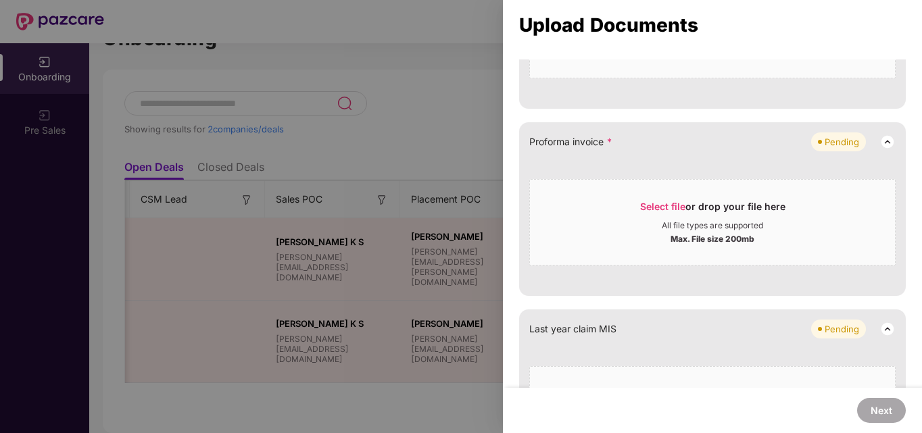
scroll to position [1206, 0]
click at [677, 214] on span "Select file" at bounding box center [662, 209] width 45 height 11
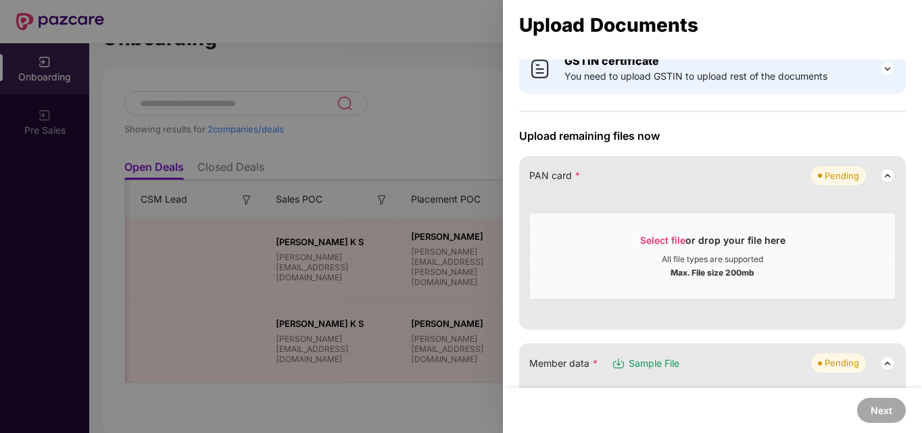
scroll to position [0, 0]
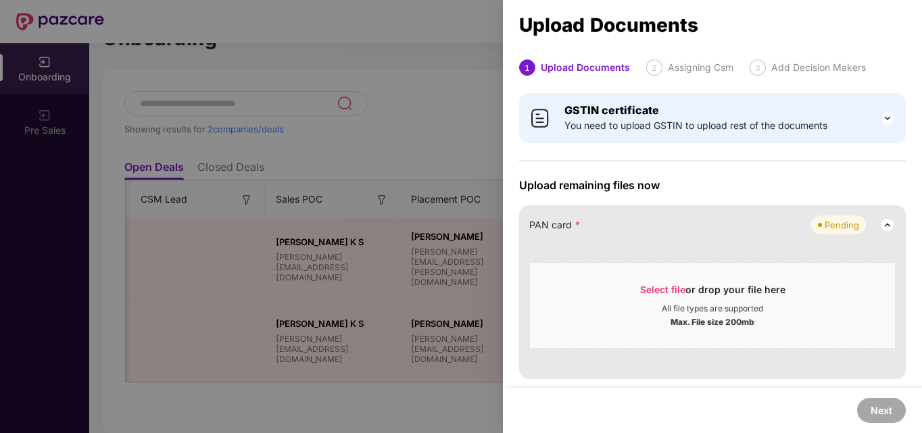
click at [502, 30] on div at bounding box center [461, 216] width 922 height 433
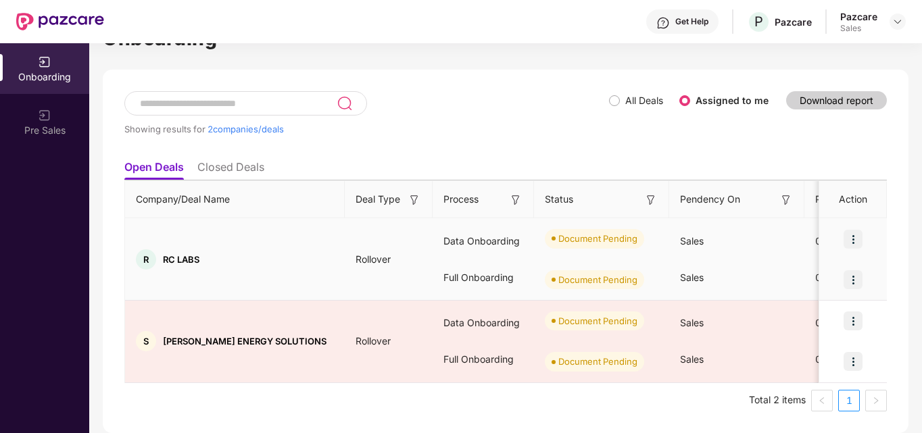
click at [855, 241] on img at bounding box center [853, 239] width 19 height 19
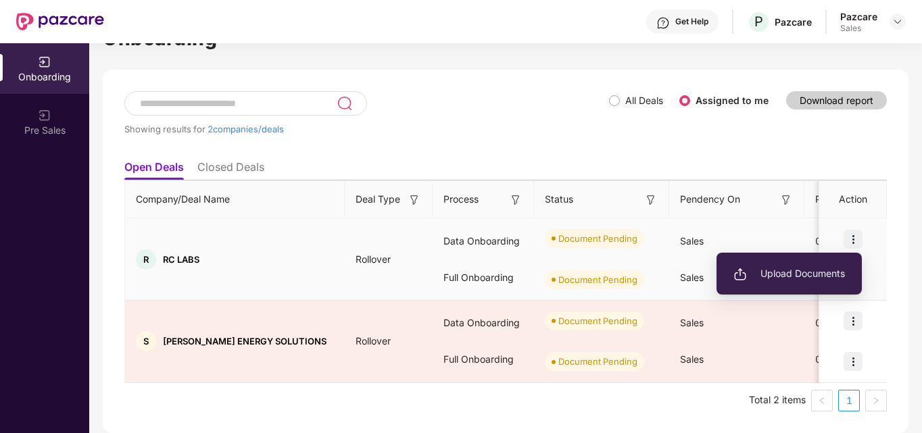
click at [818, 264] on li "Upload Documents" at bounding box center [789, 274] width 145 height 28
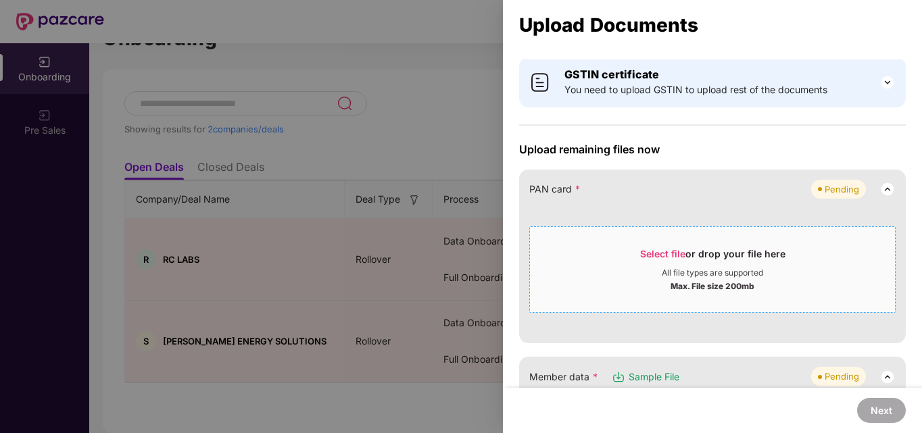
scroll to position [41, 0]
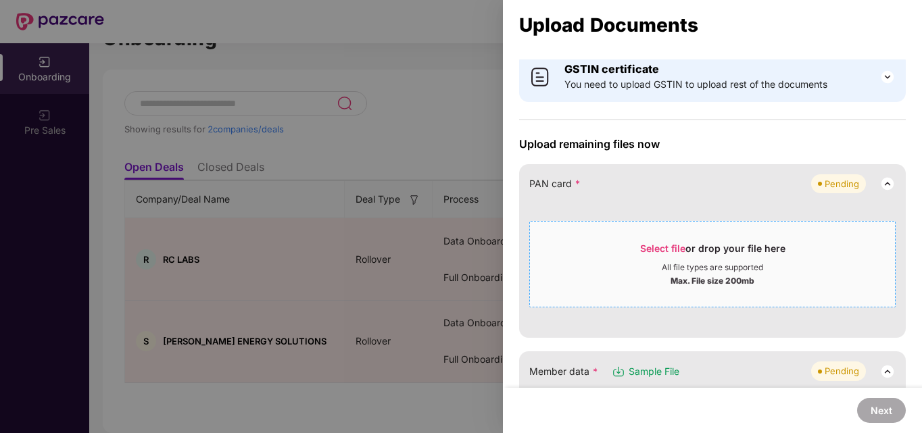
click at [666, 269] on div "All file types are supported" at bounding box center [712, 267] width 101 height 11
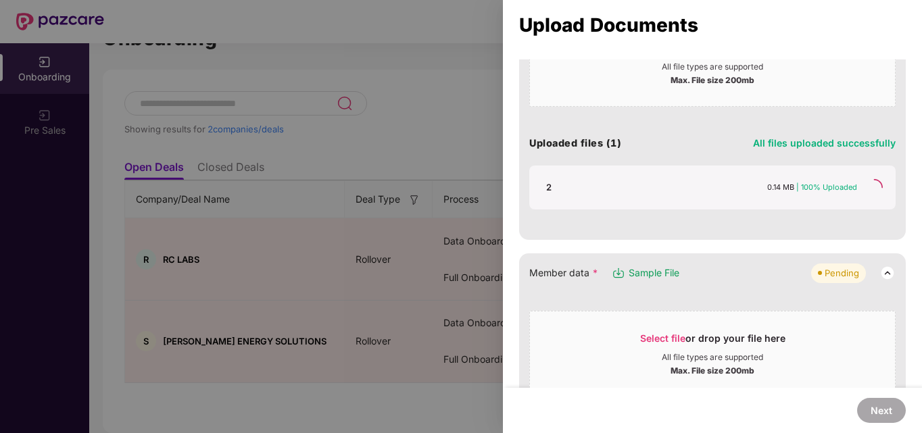
scroll to position [243, 0]
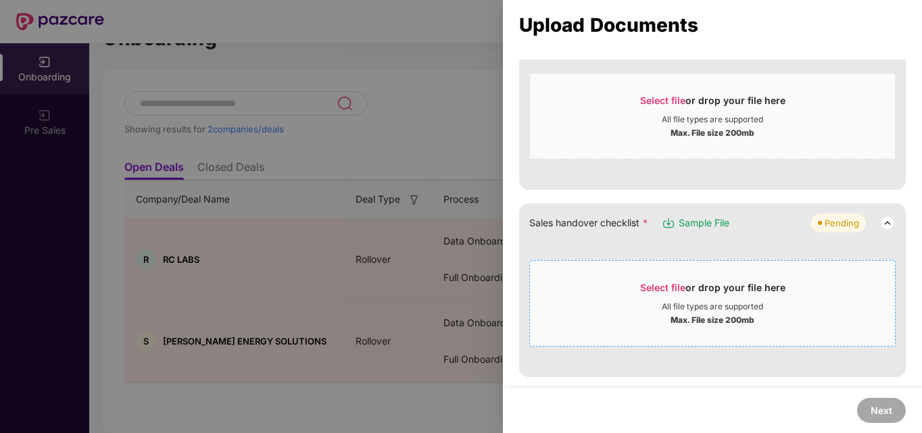
click at [621, 308] on div "All file types are supported" at bounding box center [712, 307] width 365 height 11
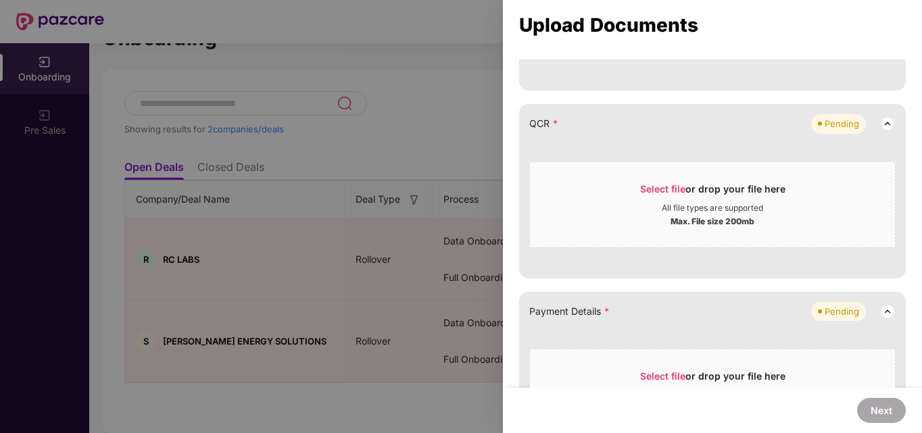
scroll to position [530, 0]
click at [613, 202] on div "All file types are supported" at bounding box center [712, 207] width 365 height 11
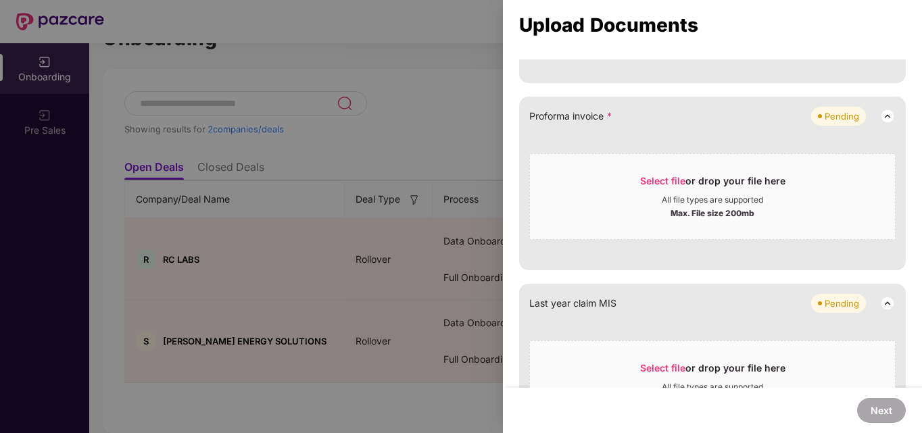
scroll to position [968, 0]
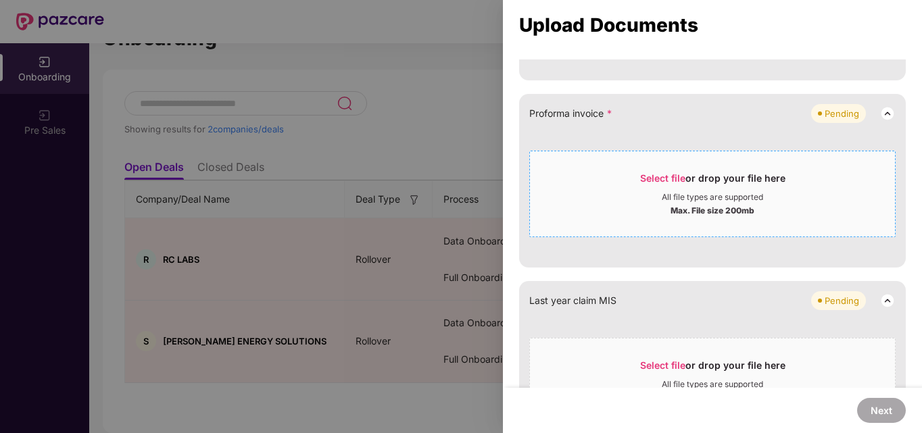
click at [621, 172] on div "Select file or drop your file here" at bounding box center [712, 182] width 365 height 20
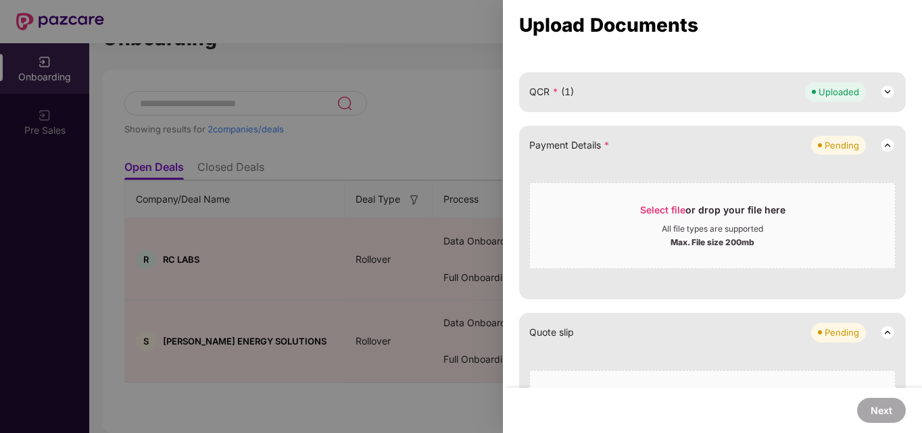
scroll to position [564, 0]
click at [667, 223] on div "All file types are supported" at bounding box center [712, 226] width 101 height 11
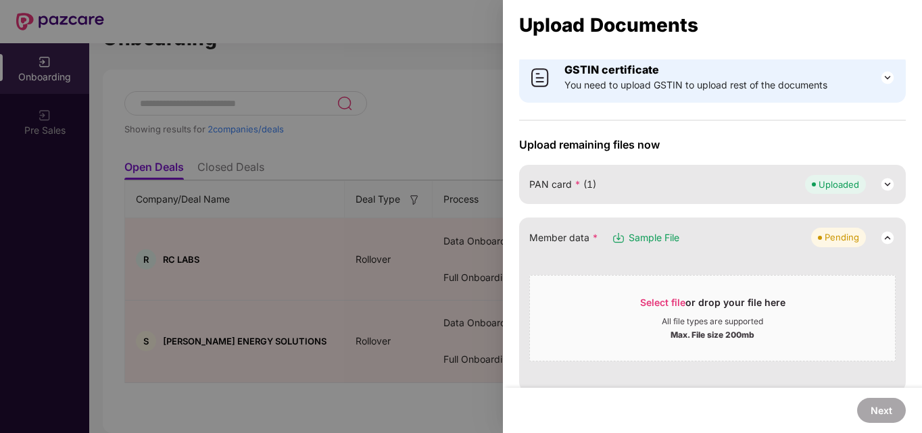
scroll to position [20, 0]
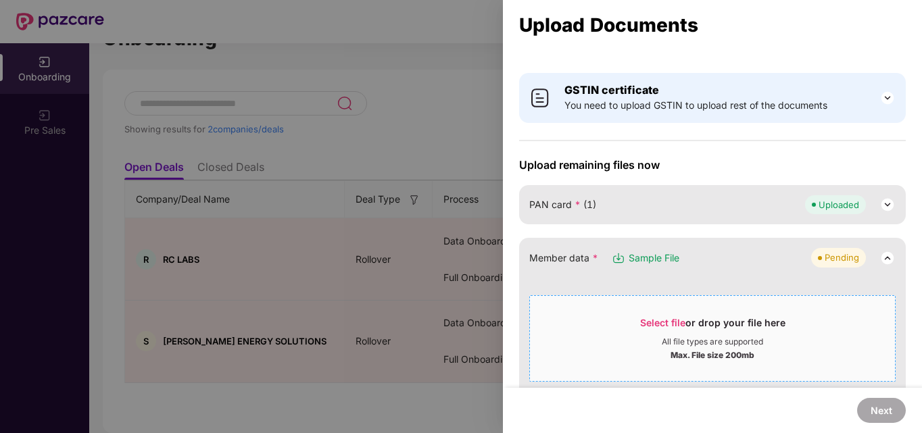
click at [681, 335] on div "Select file or drop your file here" at bounding box center [712, 326] width 145 height 20
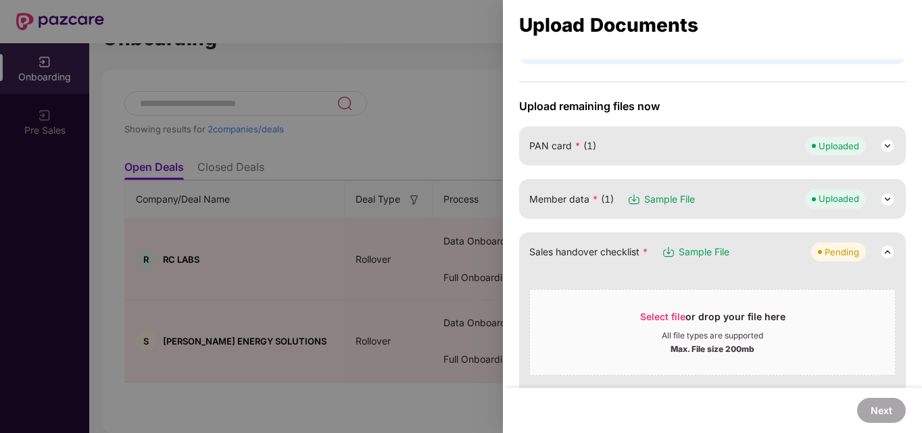
scroll to position [97, 0]
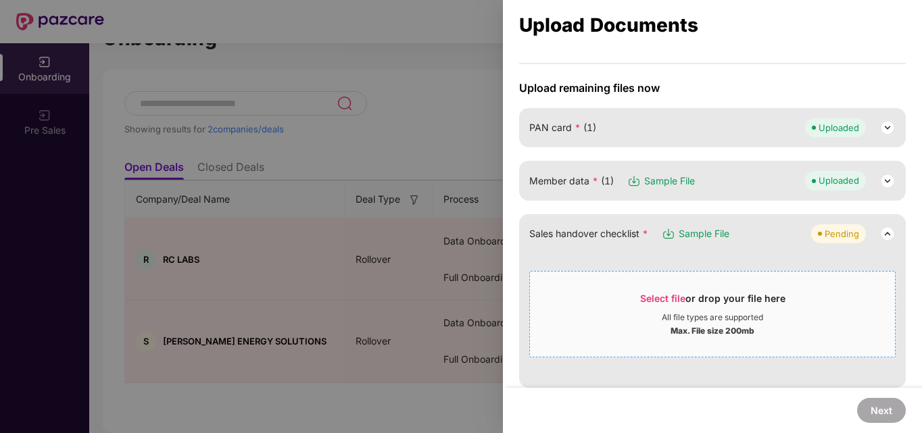
click at [686, 306] on div "Select file or drop your file here" at bounding box center [712, 302] width 145 height 20
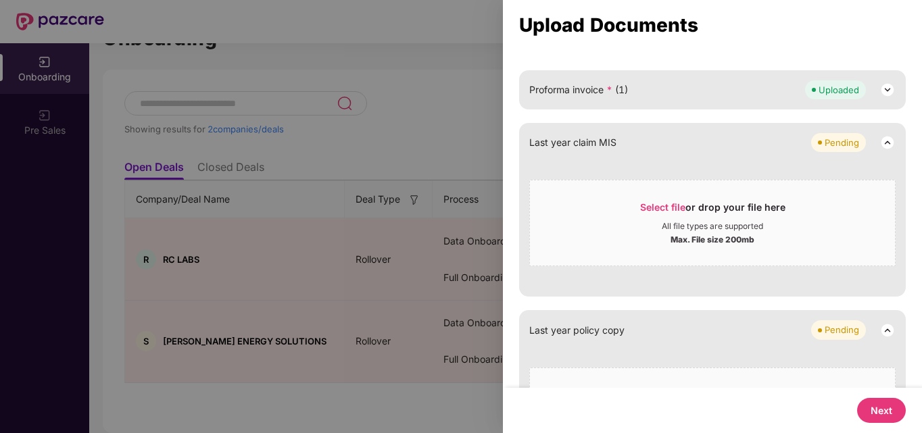
scroll to position [693, 0]
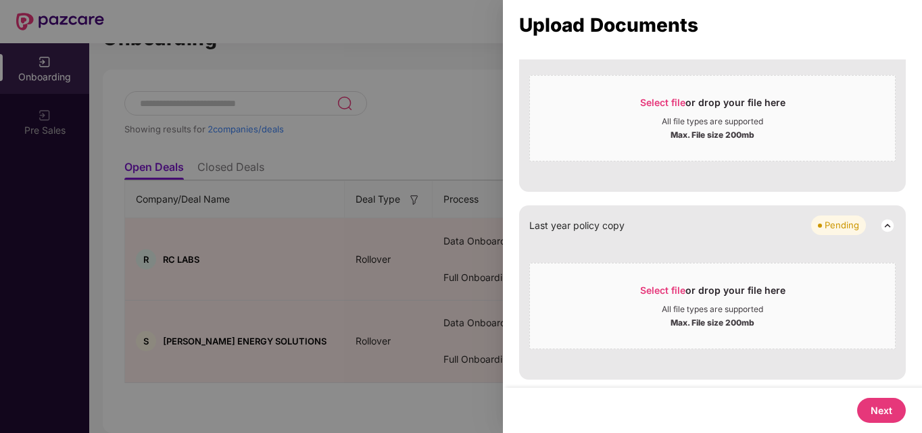
click at [886, 409] on button "Next" at bounding box center [881, 410] width 49 height 25
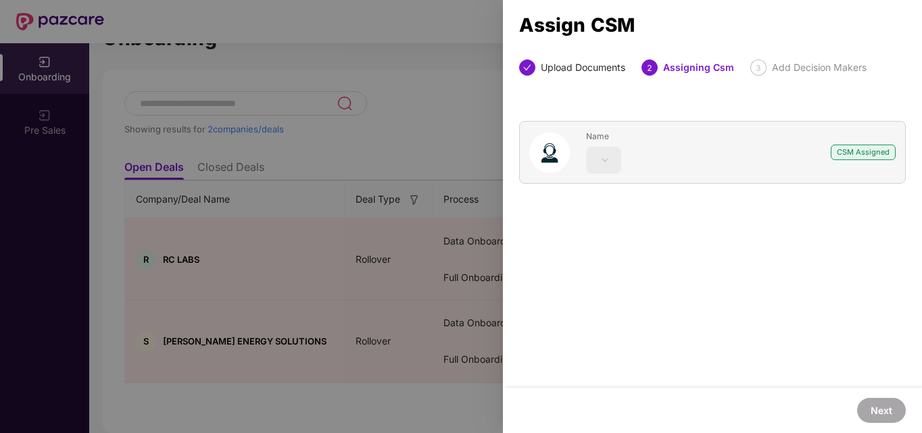
click at [851, 152] on div "CSM Assigned" at bounding box center [863, 153] width 65 height 16
click at [366, 164] on div at bounding box center [461, 216] width 922 height 433
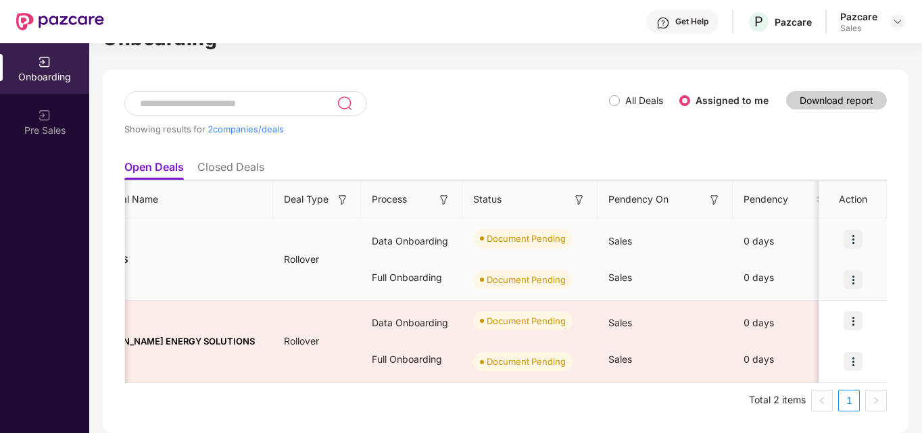
scroll to position [0, 74]
click at [852, 239] on img at bounding box center [853, 239] width 19 height 19
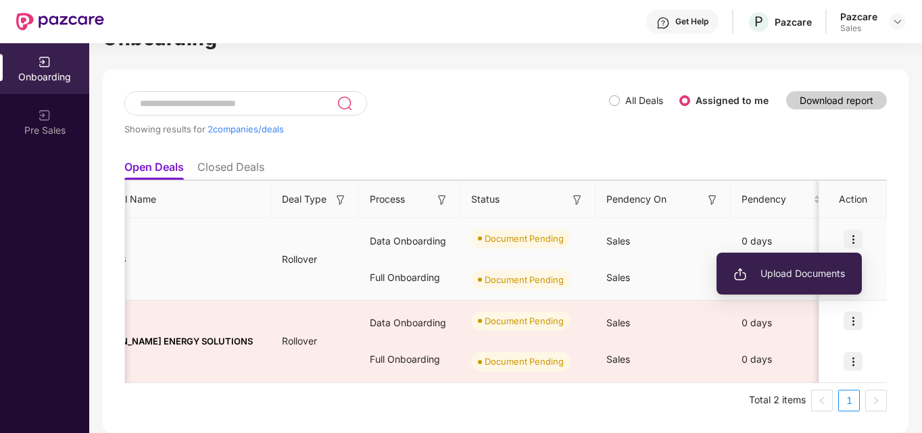
click at [800, 270] on span "Upload Documents" at bounding box center [790, 273] width 112 height 15
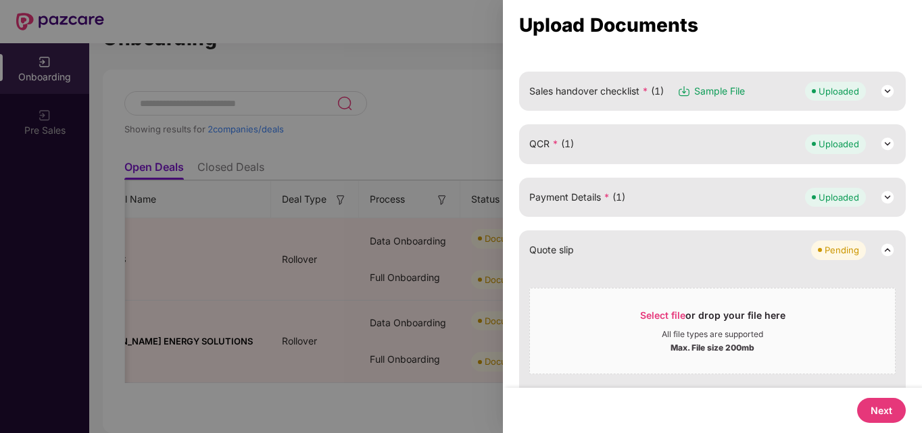
scroll to position [241, 0]
click at [878, 405] on button "Next" at bounding box center [881, 410] width 49 height 25
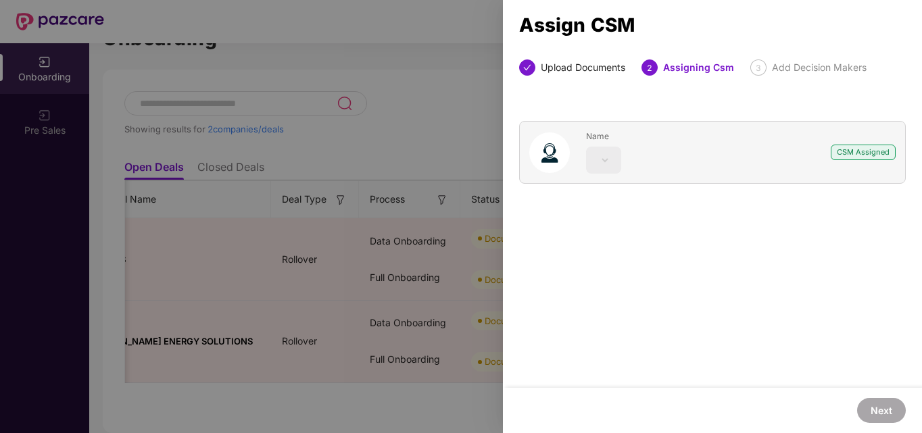
click at [464, 112] on div at bounding box center [461, 216] width 922 height 433
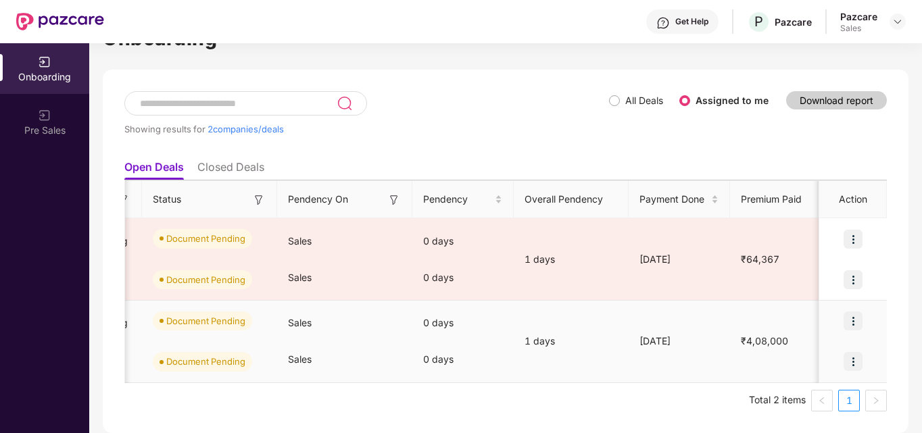
scroll to position [0, 409]
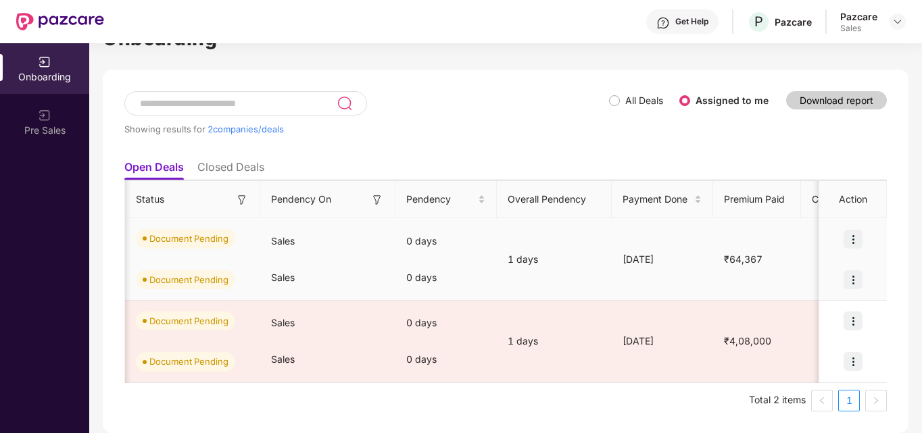
click at [851, 279] on img at bounding box center [853, 279] width 19 height 19
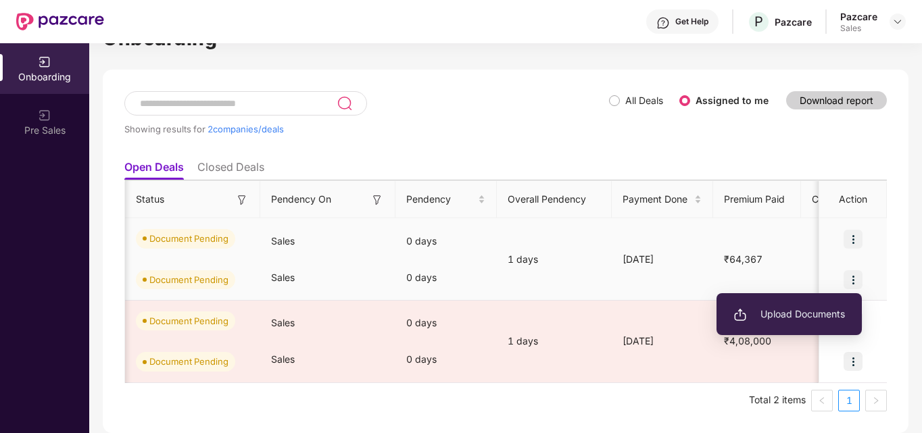
click at [805, 314] on span "Upload Documents" at bounding box center [790, 314] width 112 height 15
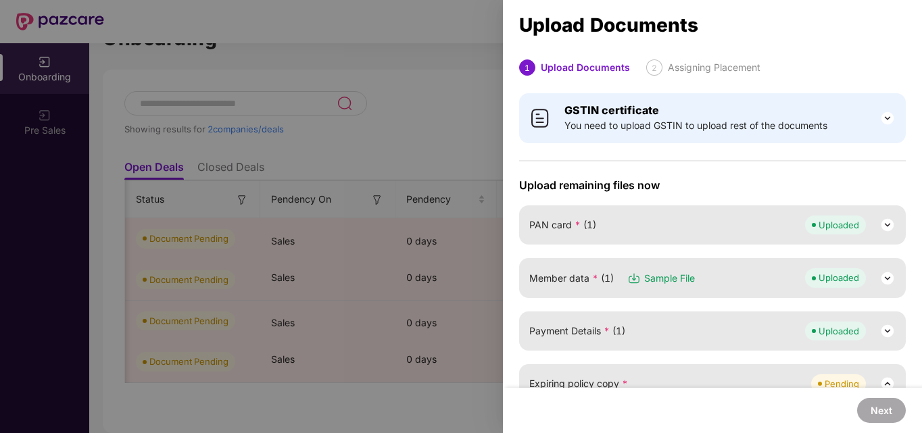
scroll to position [159, 0]
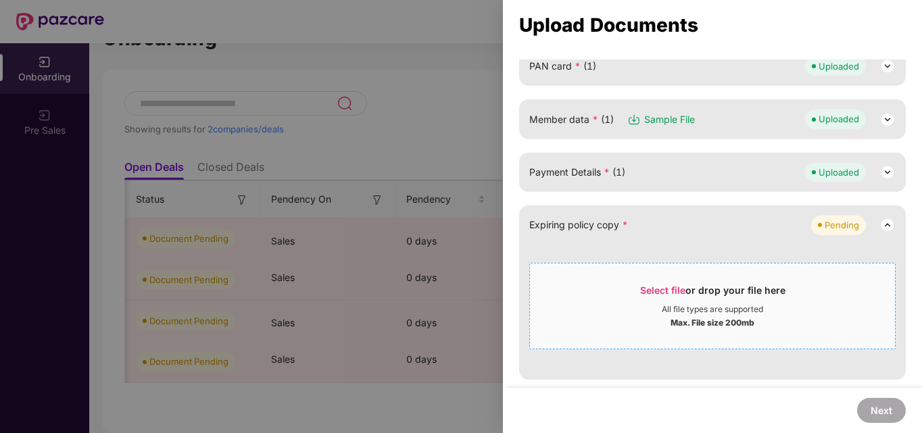
click at [618, 279] on span "Select file or drop your file here All file types are supported Max. File size …" at bounding box center [712, 306] width 365 height 65
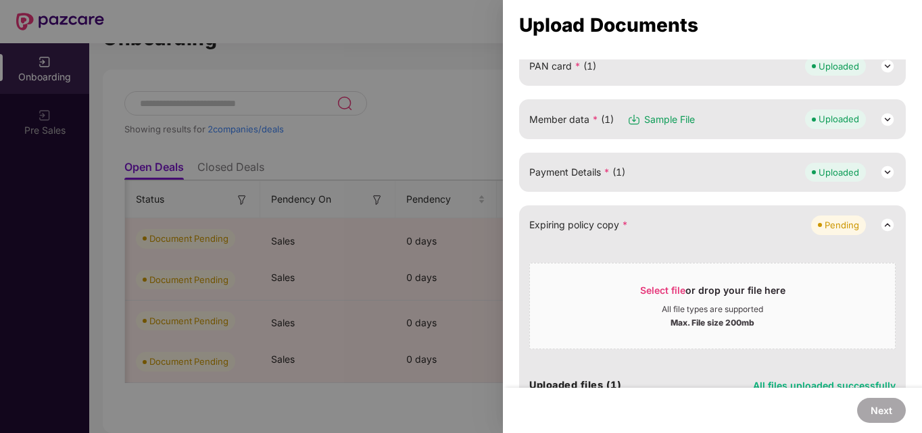
scroll to position [24, 0]
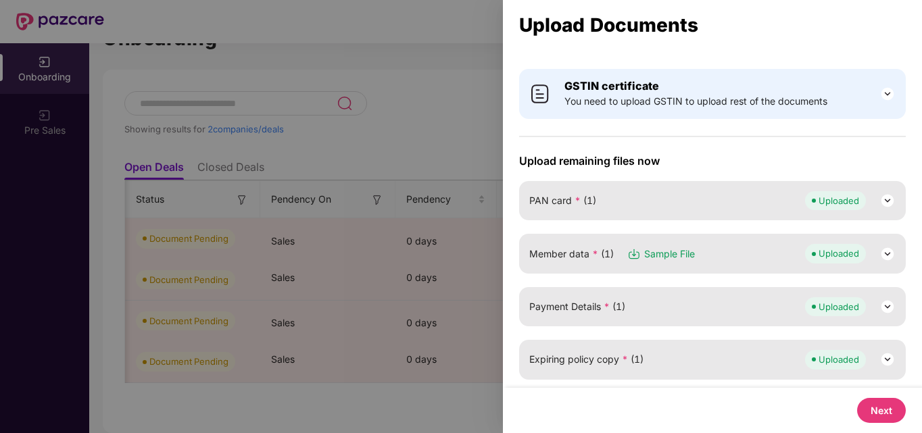
click at [865, 411] on button "Next" at bounding box center [881, 410] width 49 height 25
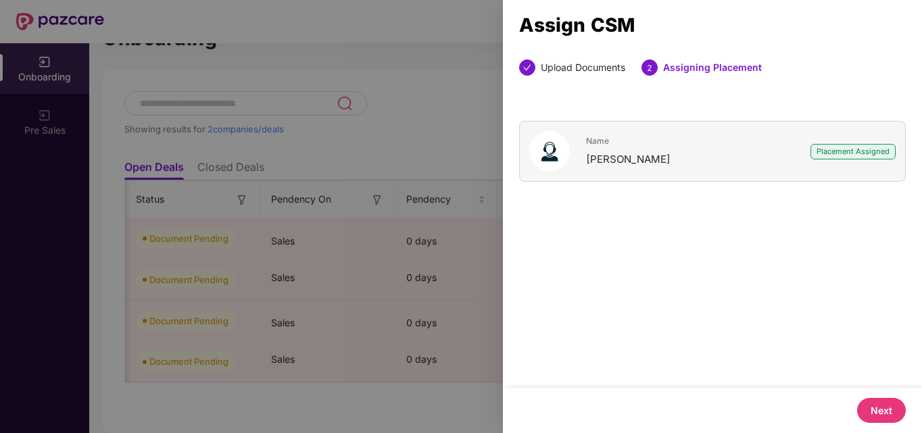
scroll to position [0, 0]
click at [865, 411] on button "Next" at bounding box center [881, 410] width 49 height 25
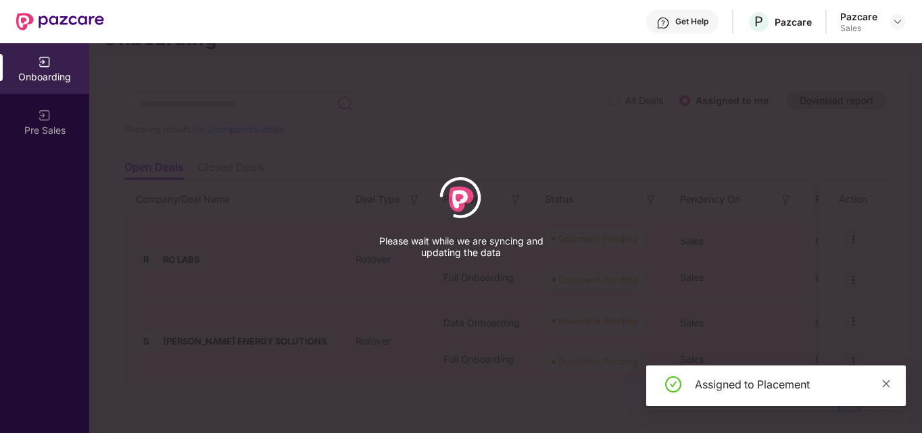
click at [884, 382] on icon "close" at bounding box center [886, 383] width 7 height 7
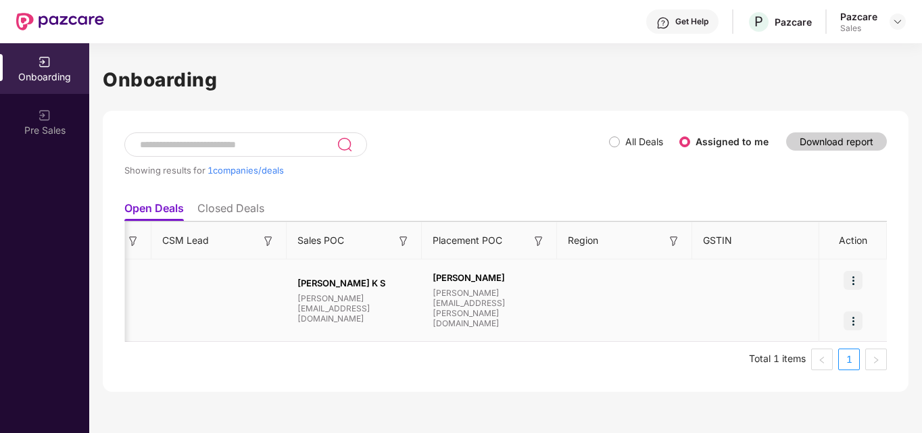
scroll to position [0, 1214]
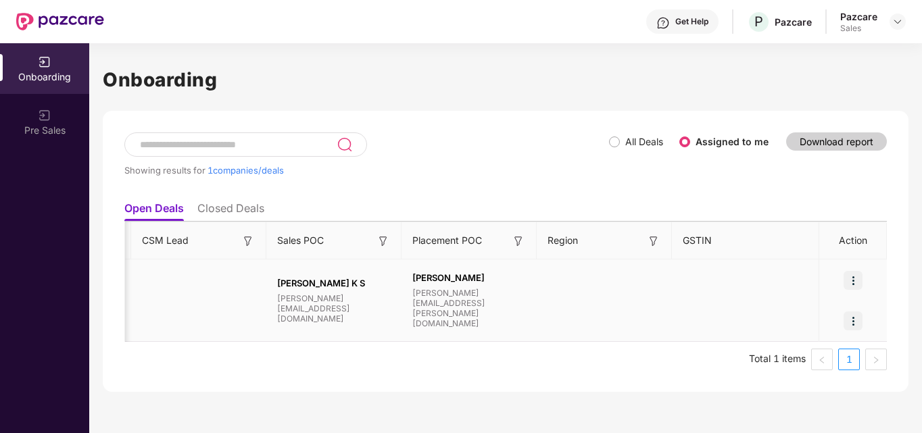
click at [857, 283] on img at bounding box center [853, 280] width 19 height 19
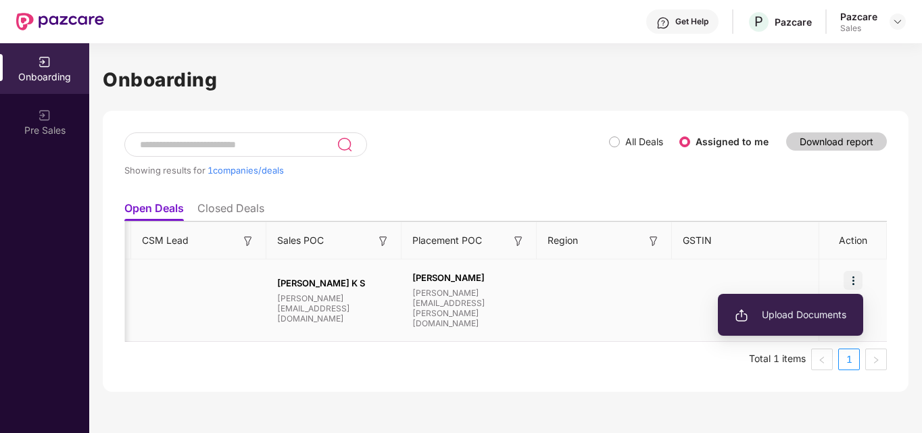
click at [812, 324] on li "Upload Documents" at bounding box center [790, 315] width 145 height 28
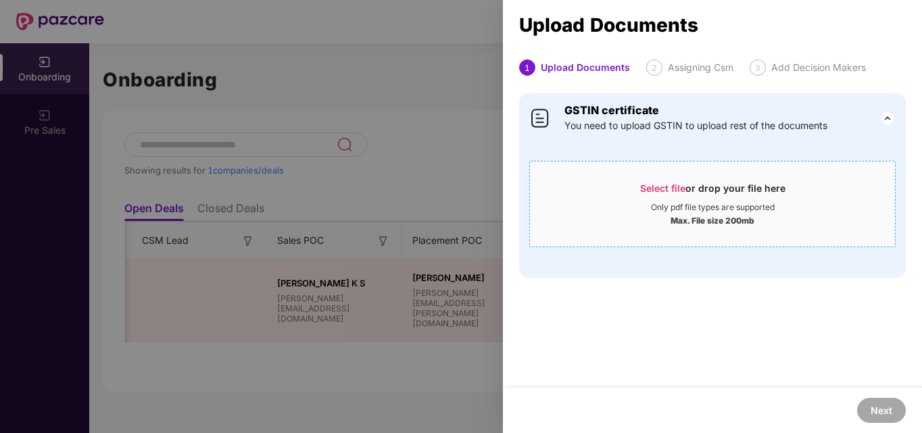
click at [689, 201] on div "Select file or drop your file here" at bounding box center [712, 192] width 145 height 20
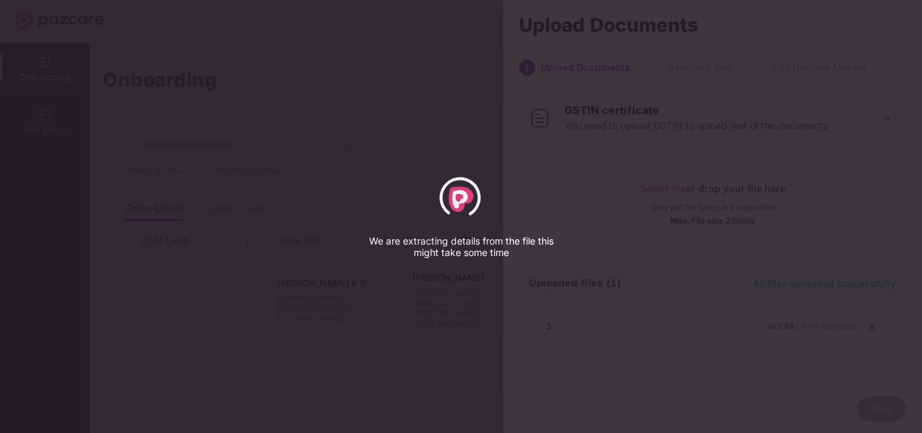
select select "*****"
select select "******"
select select "**********"
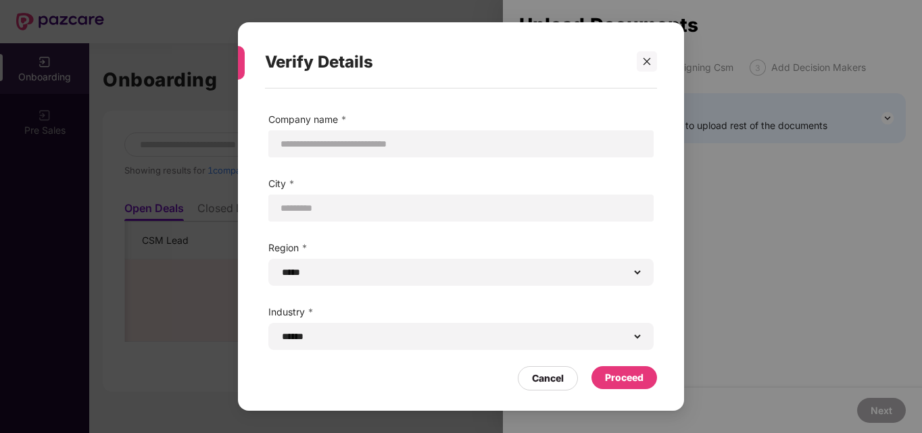
click at [627, 372] on div "Proceed" at bounding box center [624, 378] width 39 height 15
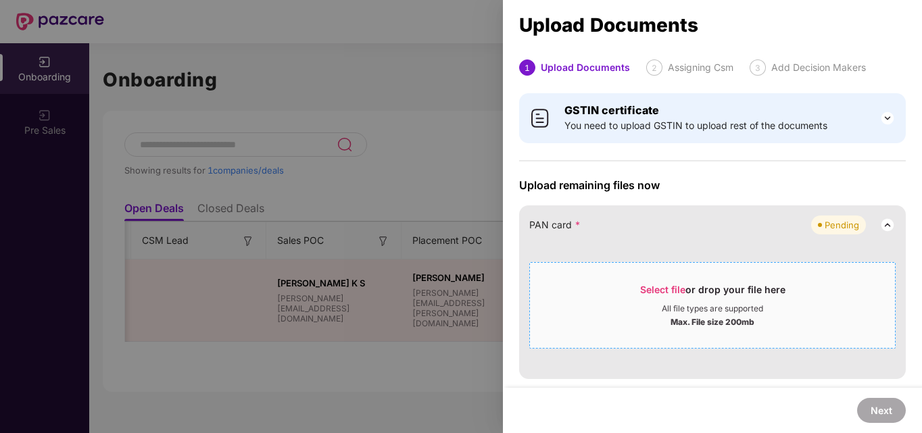
click at [629, 329] on span "Select file or drop your file here All file types are supported Max. File size …" at bounding box center [712, 305] width 365 height 65
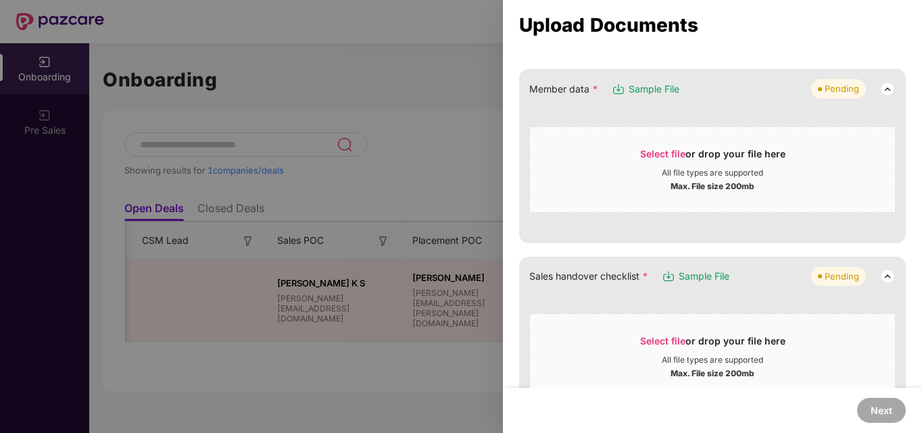
scroll to position [164, 0]
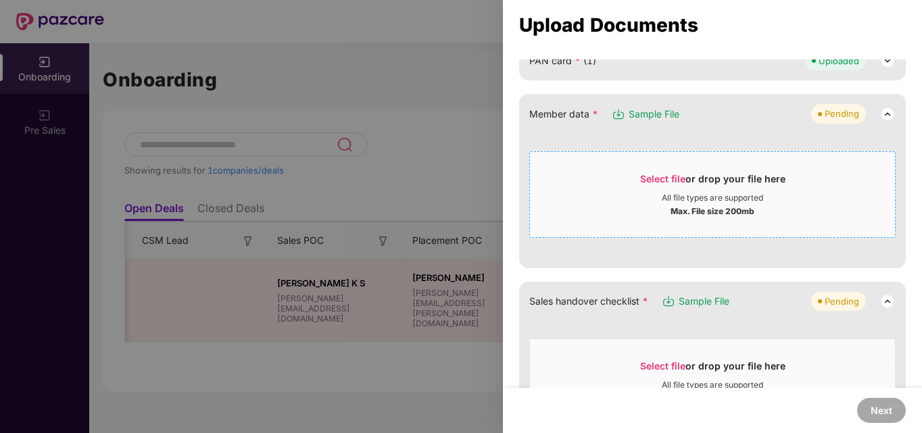
click at [600, 226] on span "Select file or drop your file here All file types are supported Max. File size …" at bounding box center [712, 194] width 365 height 65
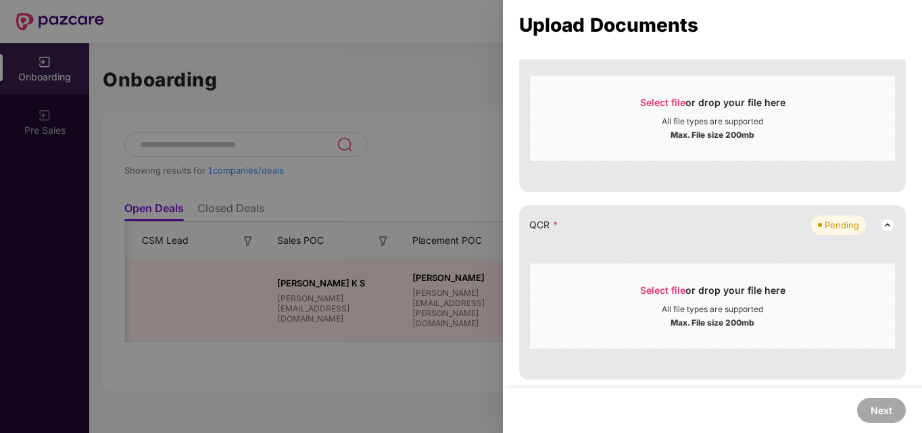
scroll to position [298, 0]
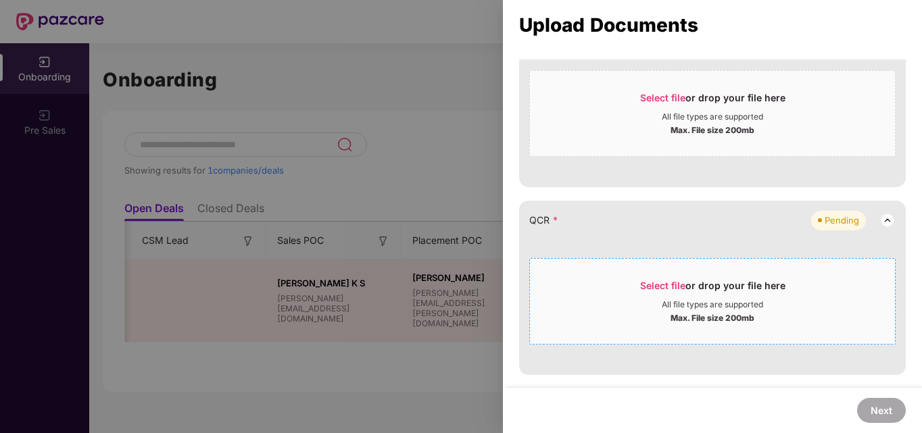
click at [594, 285] on div "Select file or drop your file here" at bounding box center [712, 289] width 365 height 20
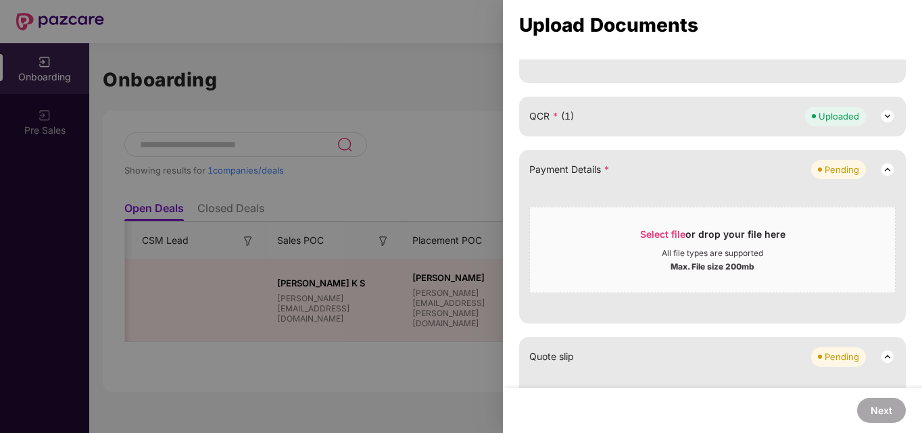
scroll to position [400, 0]
click at [623, 246] on div "Select file or drop your file here" at bounding box center [712, 241] width 365 height 20
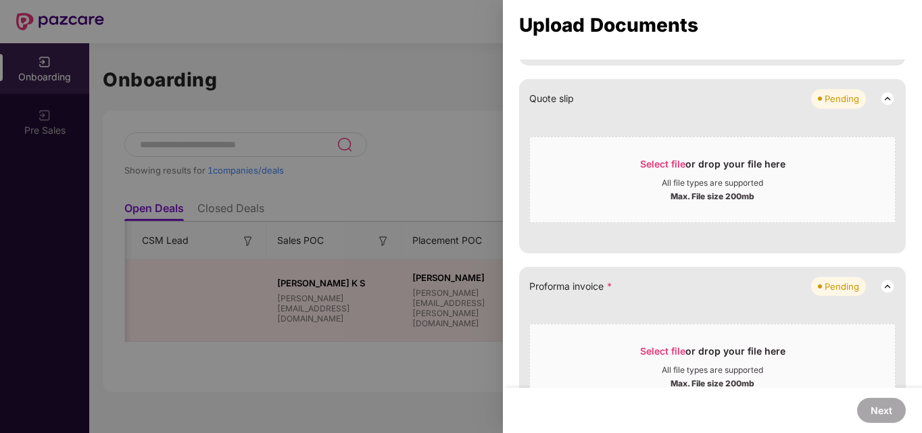
scroll to position [638, 0]
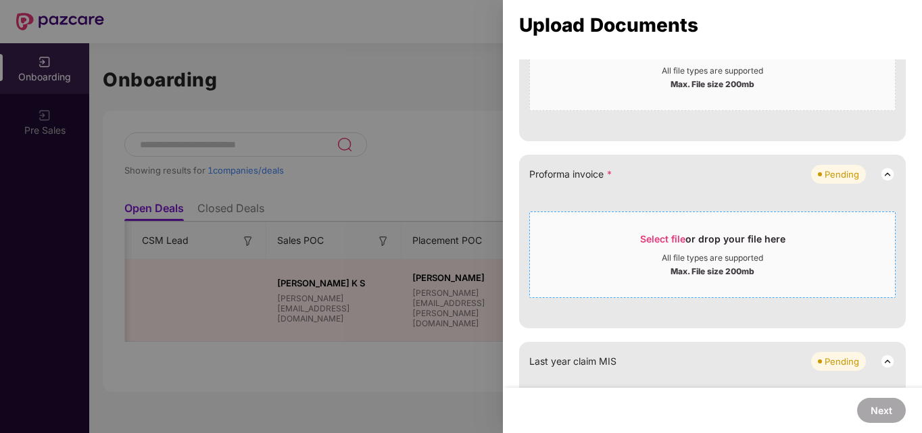
click at [592, 244] on div "Select file or drop your file here" at bounding box center [712, 243] width 365 height 20
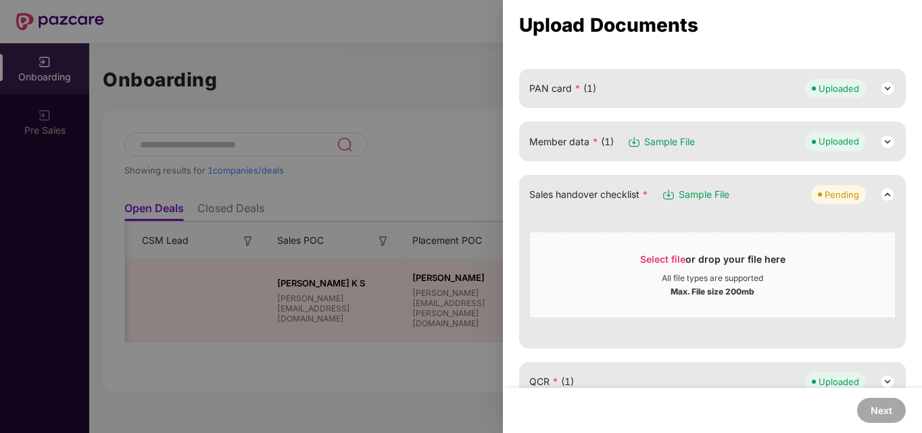
scroll to position [135, 0]
click at [623, 306] on span "Select file or drop your file here All file types are supported Max. File size …" at bounding box center [712, 276] width 365 height 65
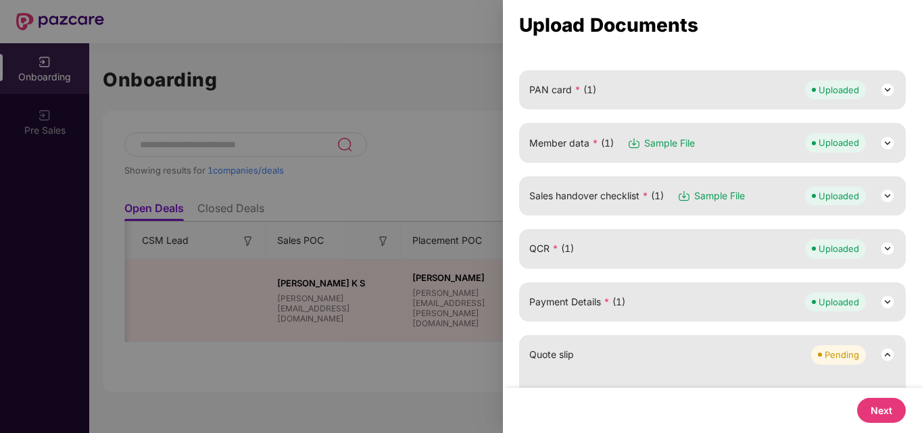
click at [880, 412] on button "Next" at bounding box center [881, 410] width 49 height 25
select select "**********"
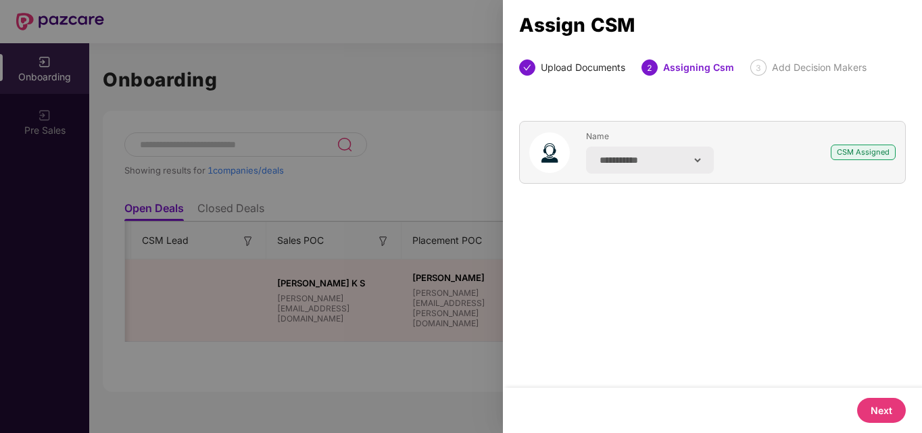
scroll to position [0, 0]
click at [888, 405] on button "Next" at bounding box center [881, 410] width 49 height 25
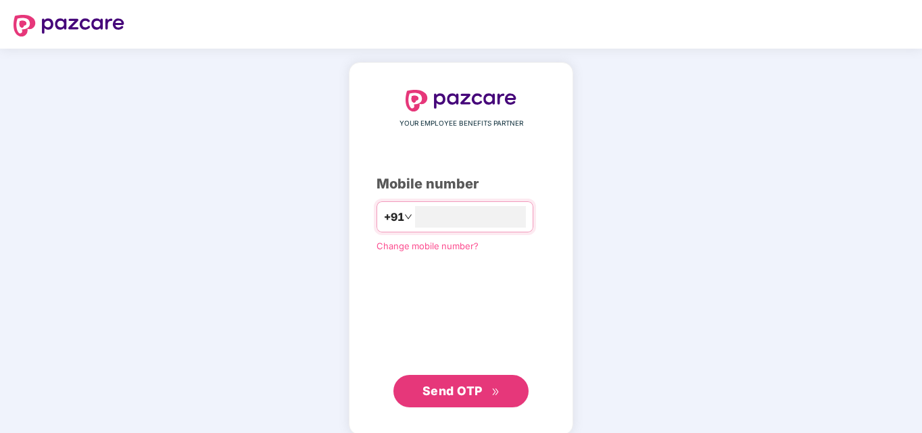
type input "**********"
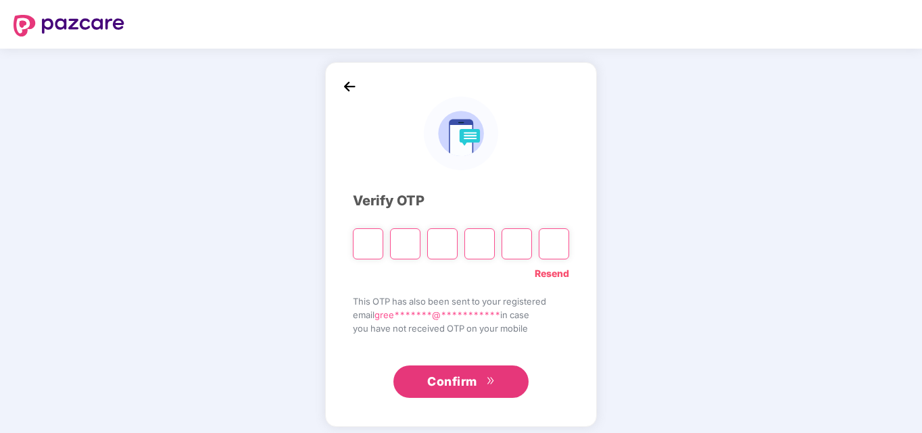
type input "*"
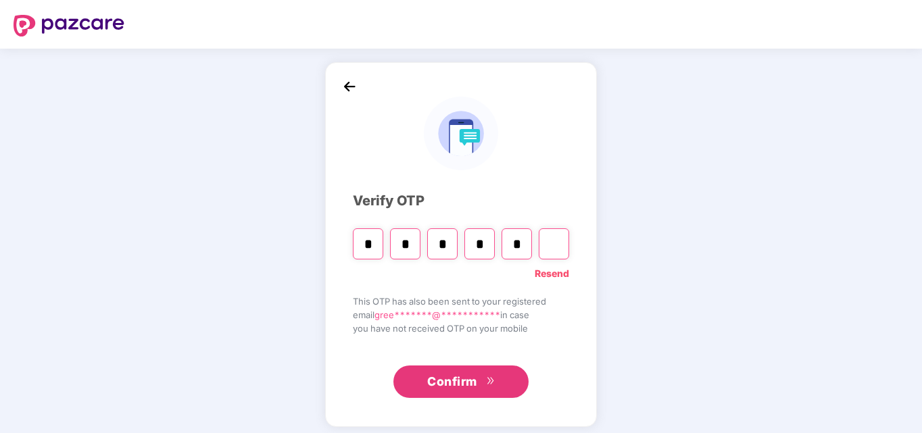
type input "*"
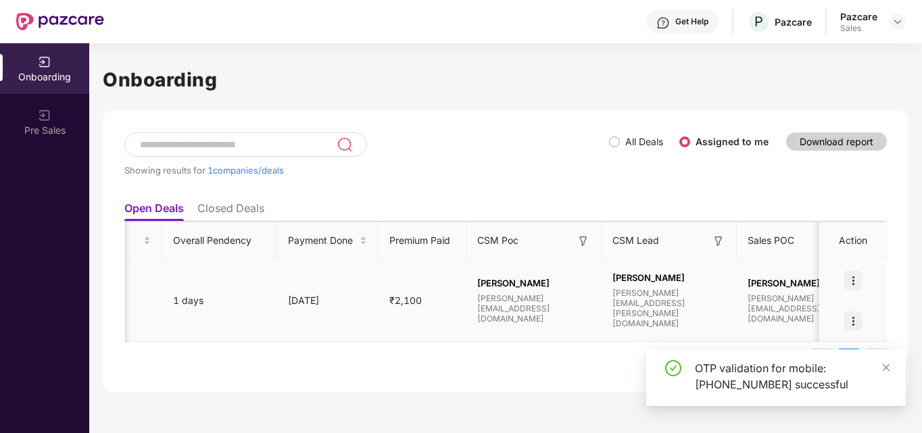
scroll to position [0, 748]
click at [853, 279] on img at bounding box center [853, 280] width 19 height 19
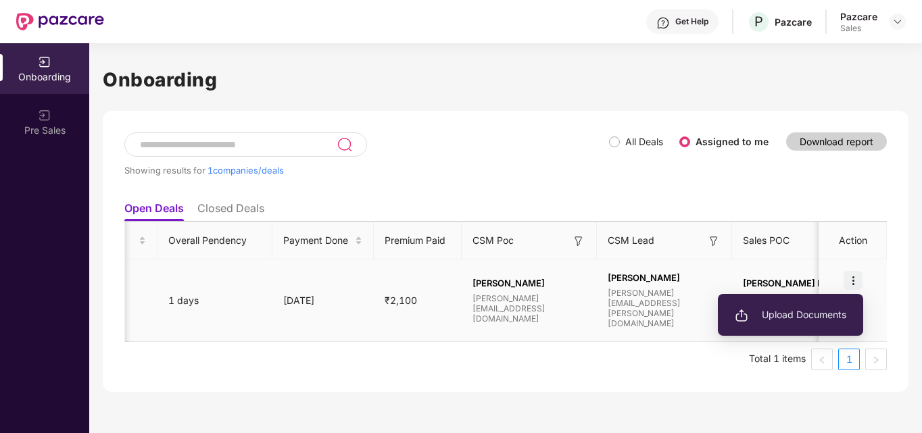
click at [796, 316] on span "Upload Documents" at bounding box center [791, 315] width 112 height 15
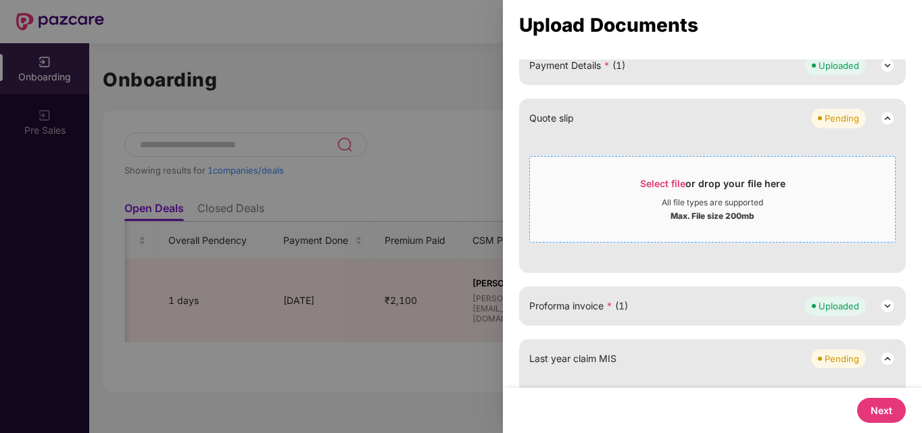
scroll to position [378, 0]
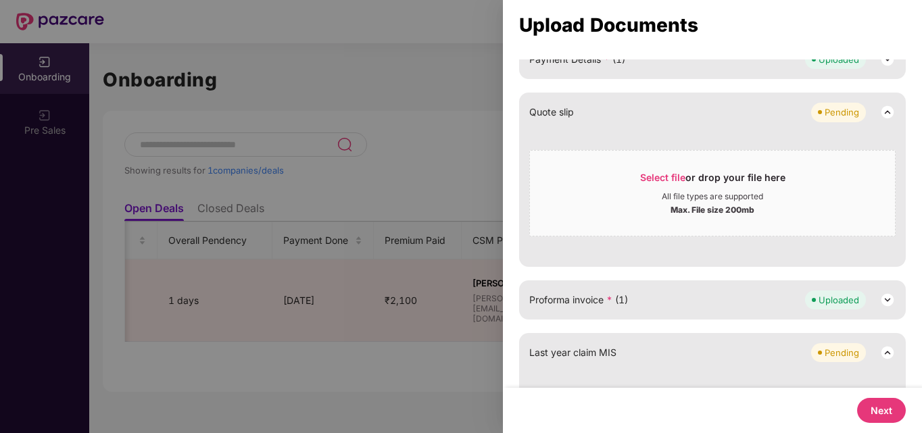
click at [876, 412] on button "Next" at bounding box center [881, 410] width 49 height 25
select select "**********"
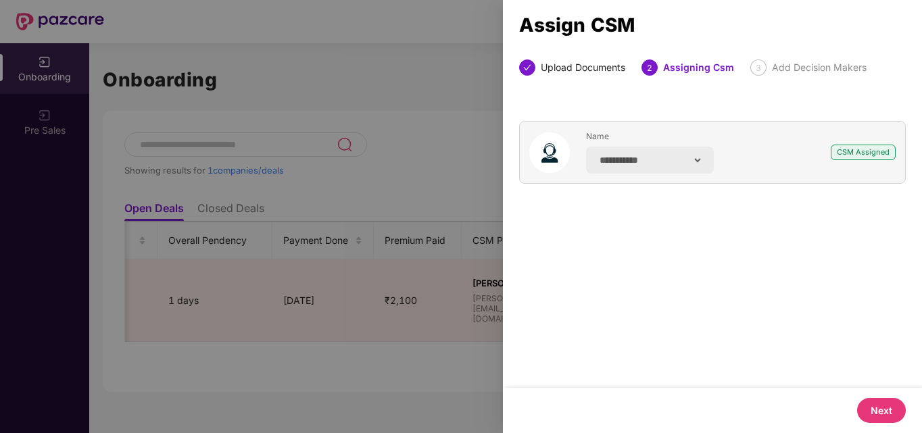
scroll to position [0, 0]
click at [876, 412] on button "Next" at bounding box center [881, 410] width 49 height 25
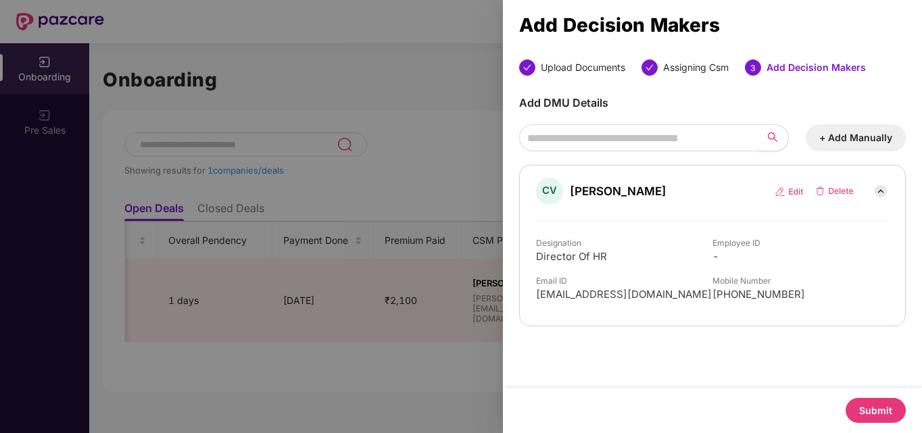
click at [876, 412] on button "Submit" at bounding box center [876, 410] width 60 height 25
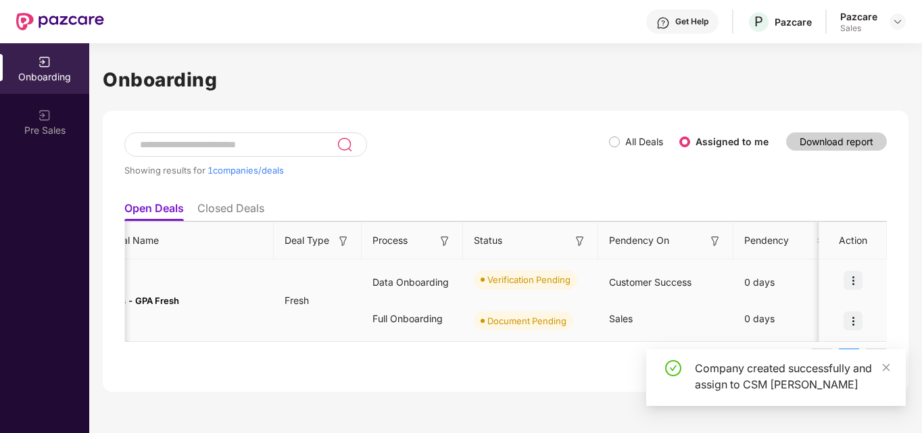
scroll to position [0, 72]
click at [853, 322] on img at bounding box center [853, 321] width 19 height 19
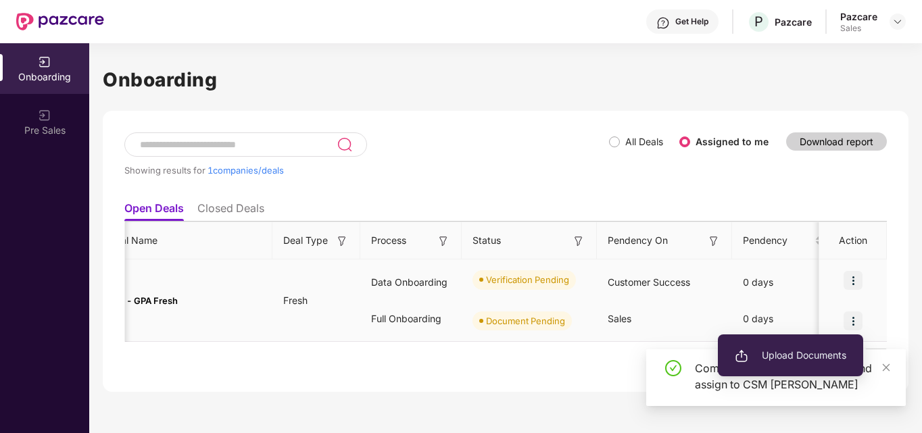
click at [810, 352] on span "Upload Documents" at bounding box center [791, 355] width 112 height 15
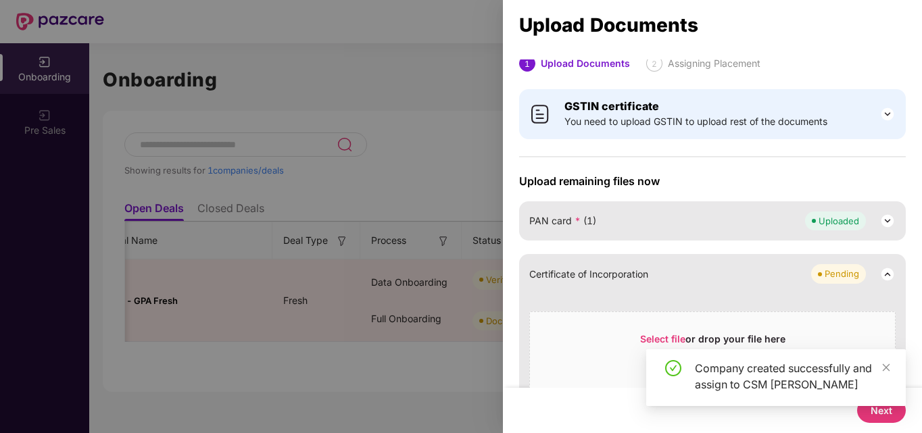
scroll to position [293, 0]
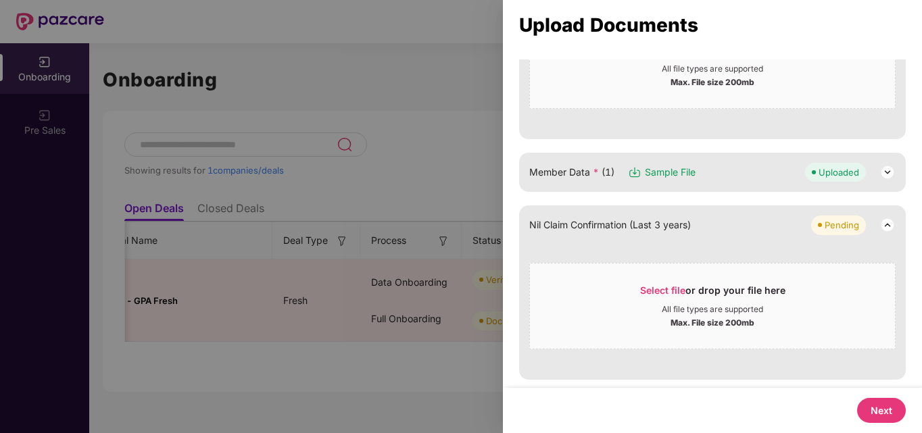
click at [878, 413] on button "Next" at bounding box center [881, 410] width 49 height 25
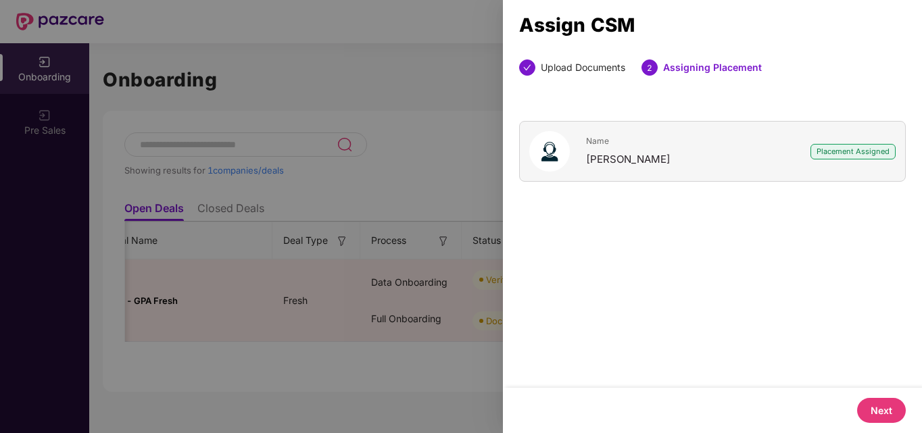
click at [872, 409] on button "Next" at bounding box center [881, 410] width 49 height 25
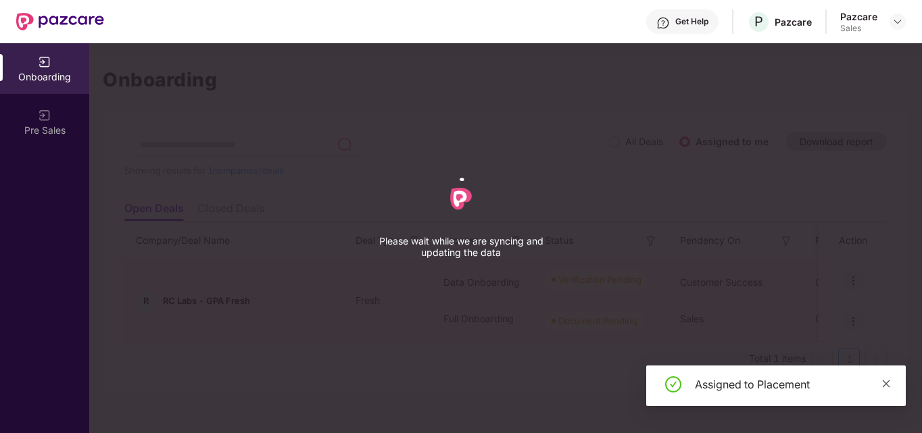
click at [886, 385] on icon "close" at bounding box center [886, 383] width 9 height 9
